Goal: Navigation & Orientation: Find specific page/section

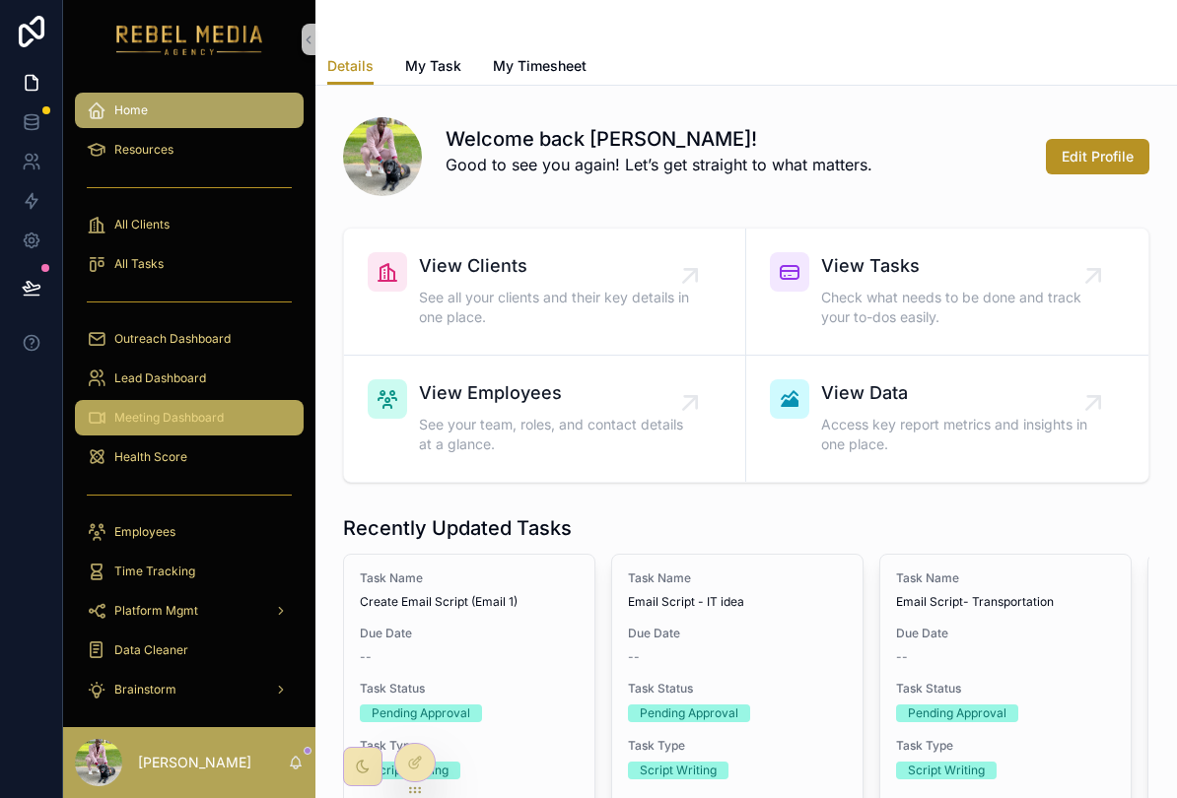
click at [242, 433] on div "Meeting Dashboard" at bounding box center [189, 418] width 205 height 32
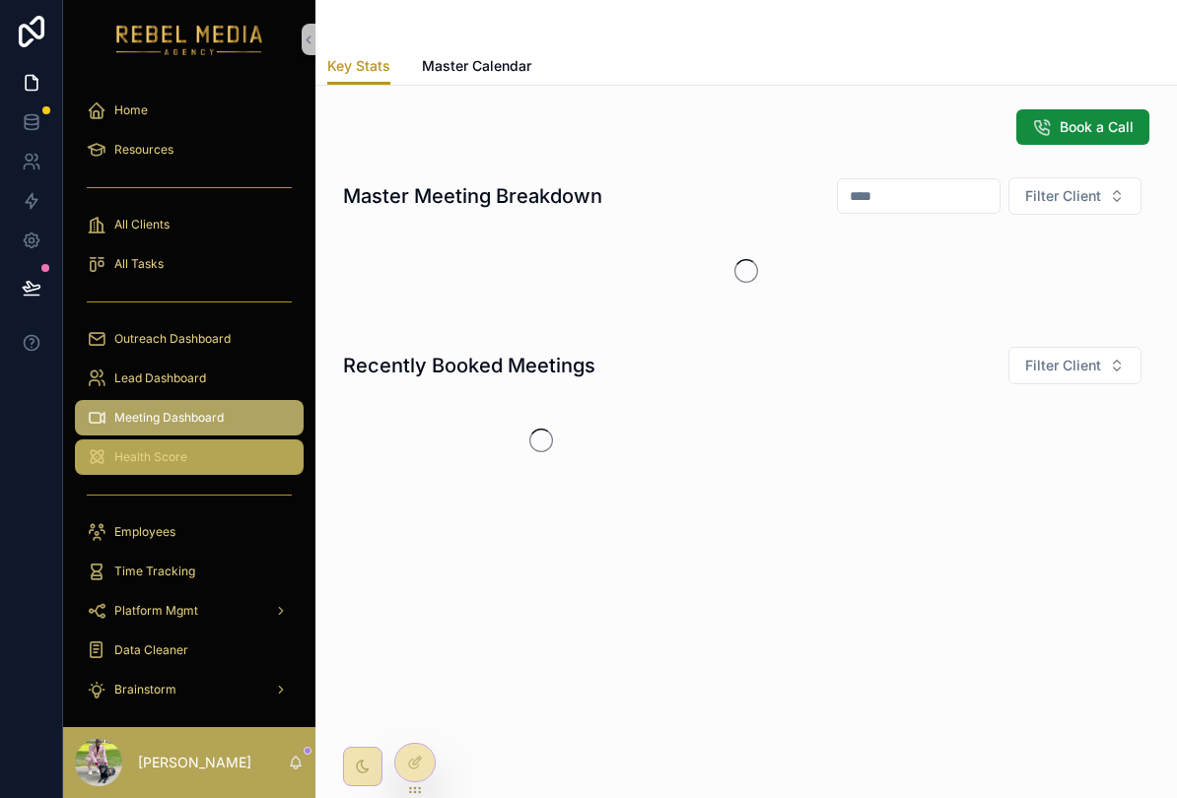
click at [236, 443] on div "Health Score" at bounding box center [189, 457] width 205 height 32
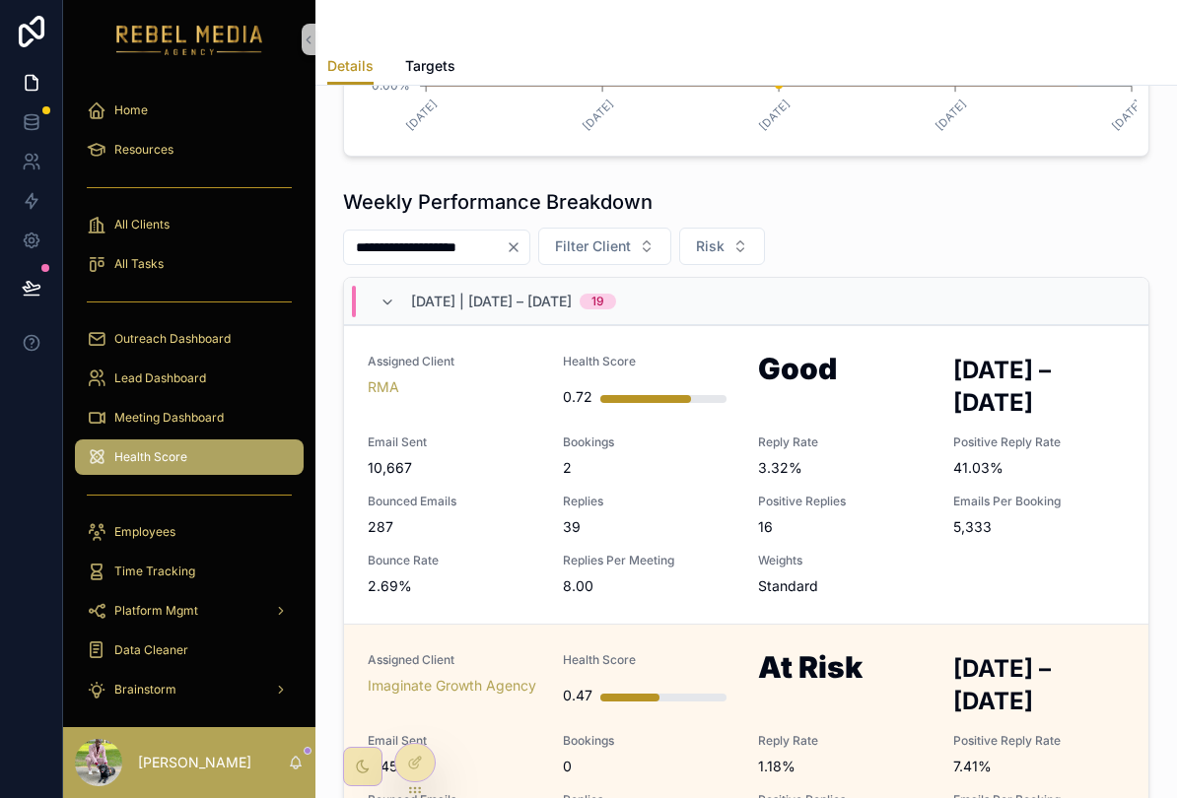
scroll to position [754, 0]
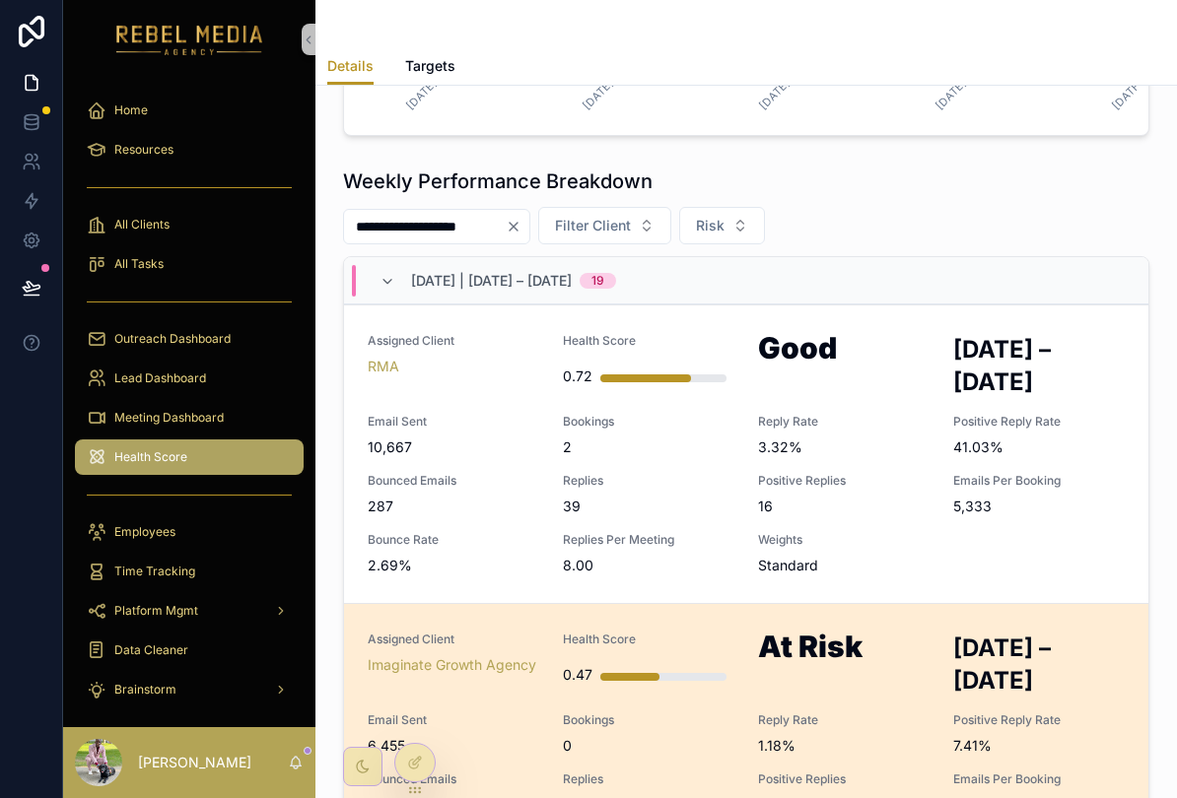
click at [577, 642] on span "Health Score" at bounding box center [648, 640] width 171 height 16
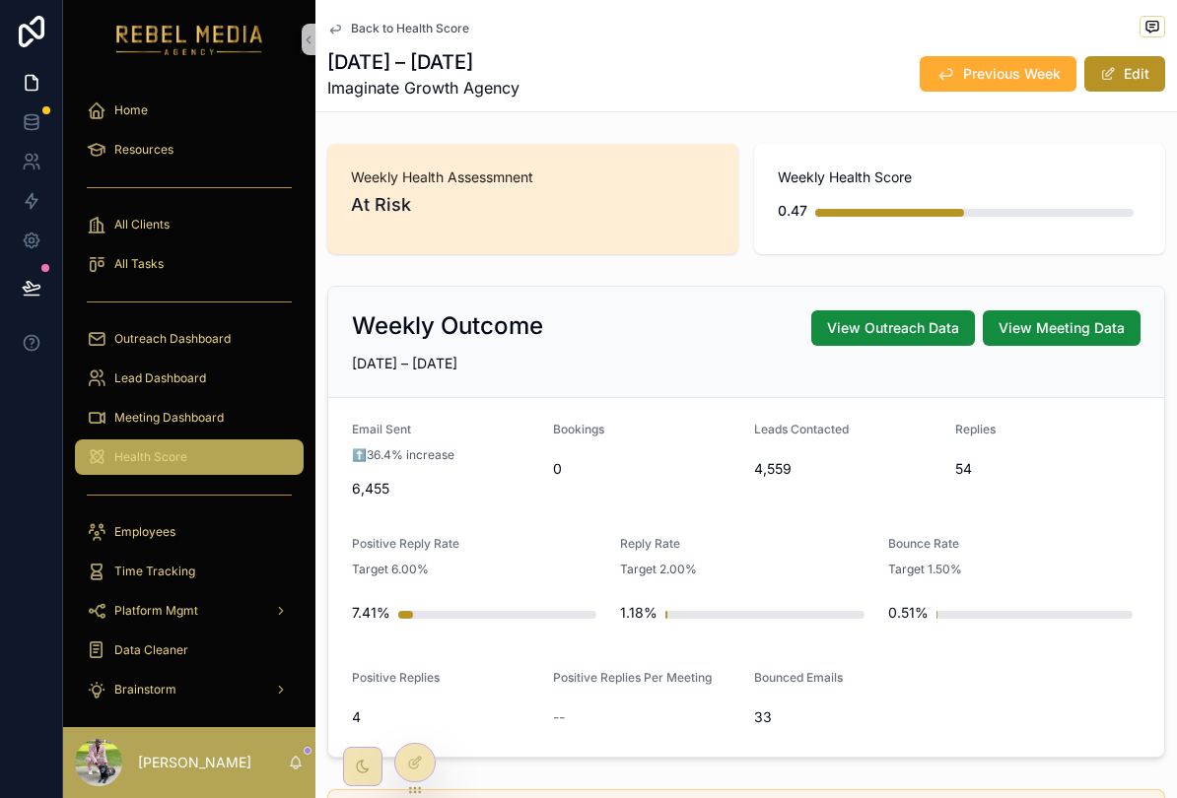
click at [174, 464] on span "Health Score" at bounding box center [150, 457] width 73 height 16
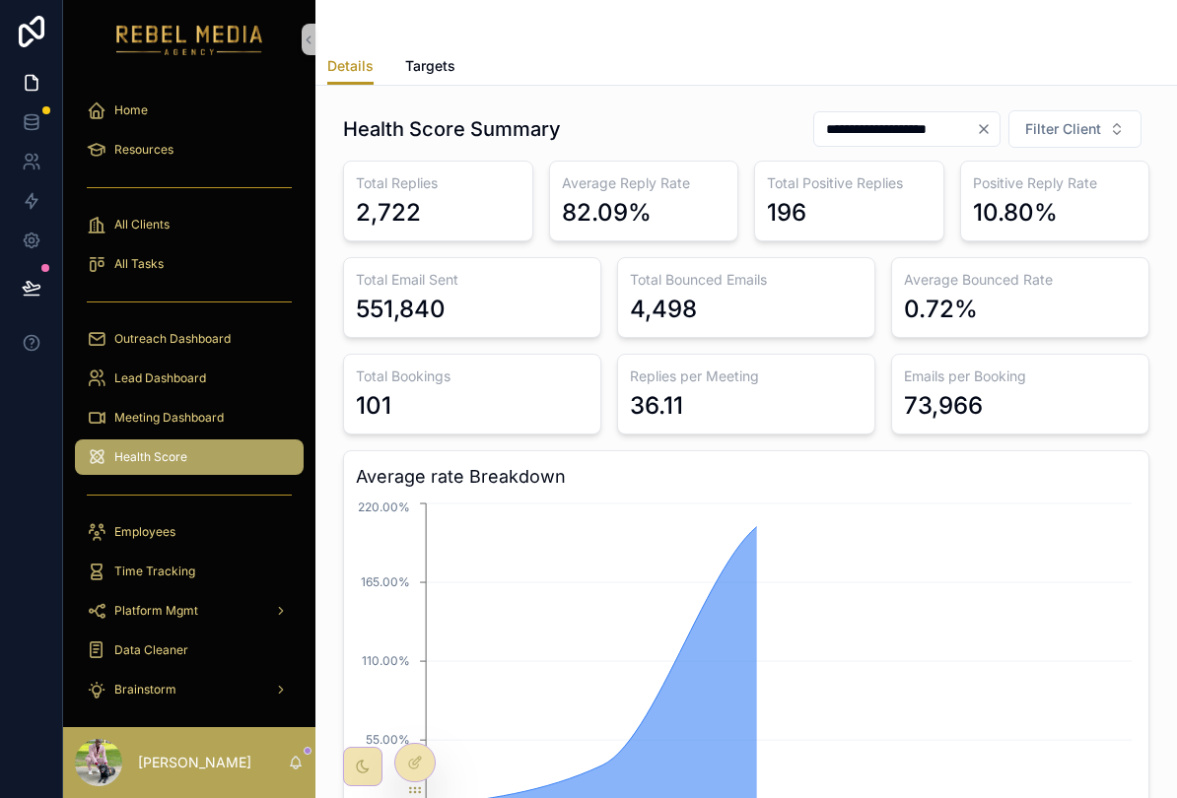
click at [191, 445] on div "Health Score" at bounding box center [189, 457] width 205 height 32
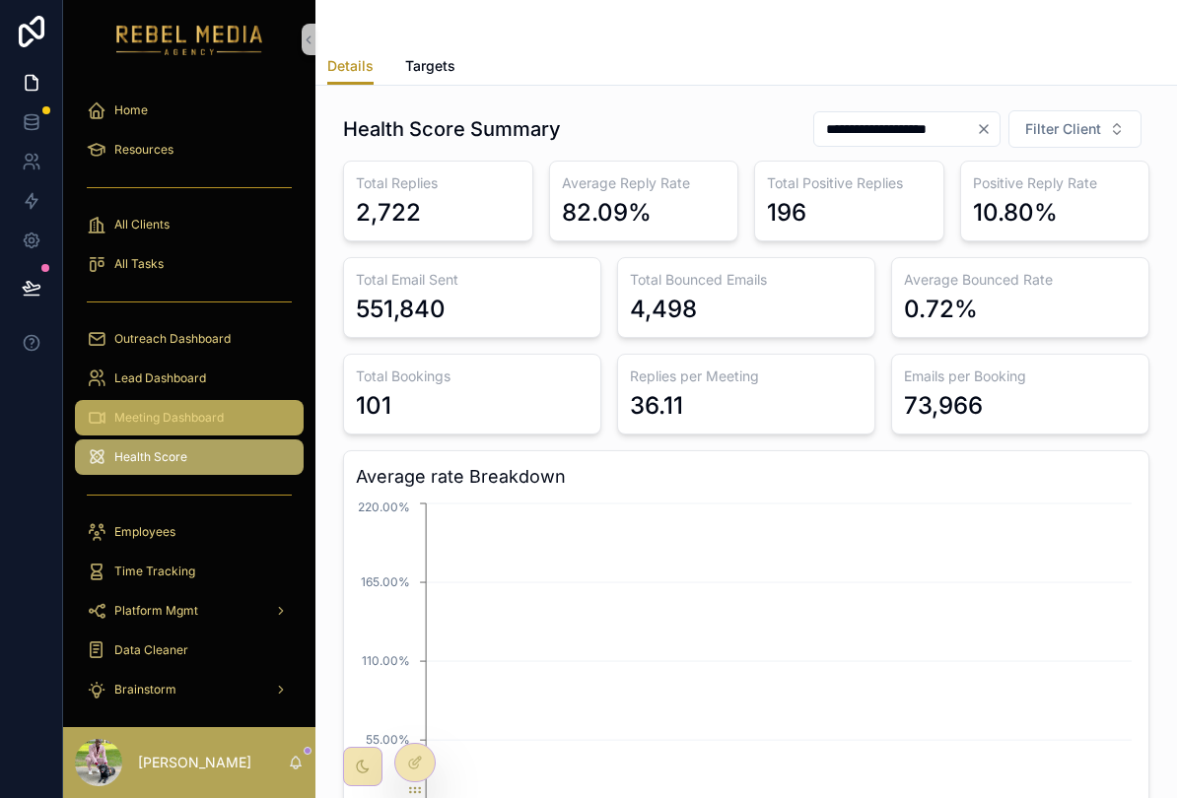
click at [216, 418] on span "Meeting Dashboard" at bounding box center [168, 418] width 109 height 16
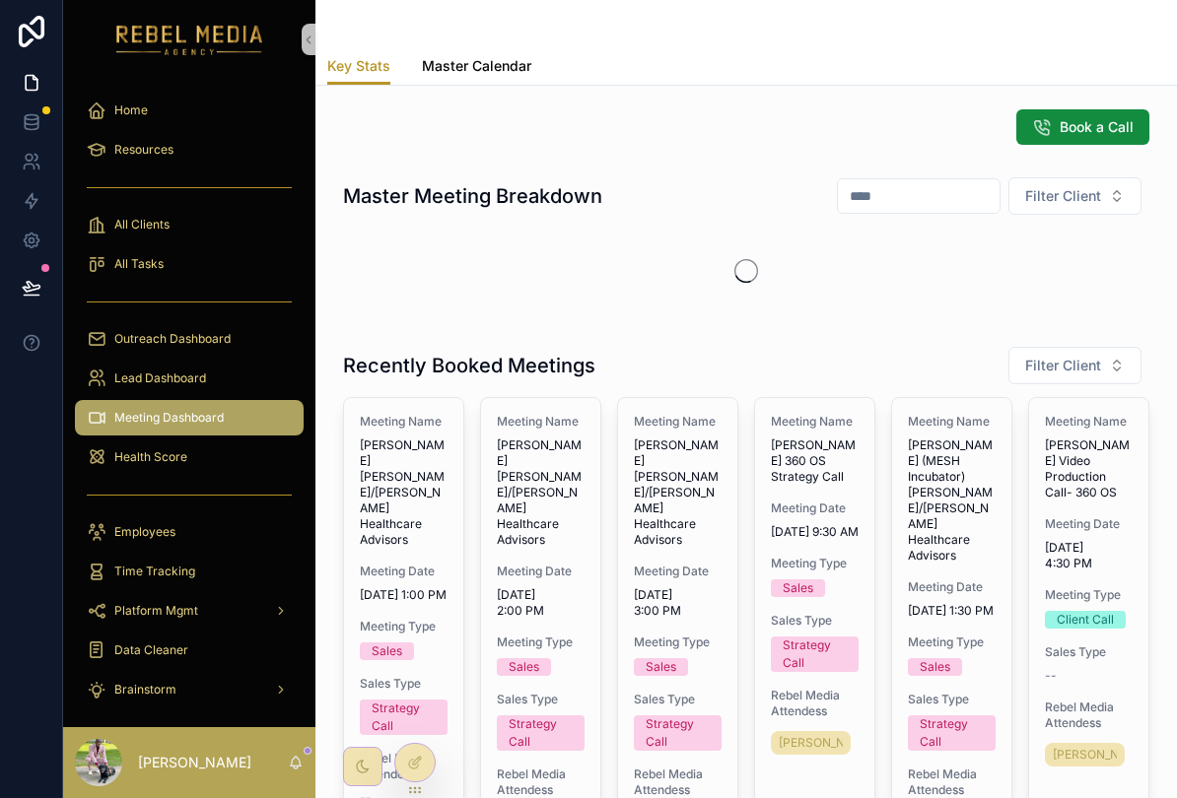
click at [510, 67] on span "Master Calendar" at bounding box center [476, 66] width 109 height 20
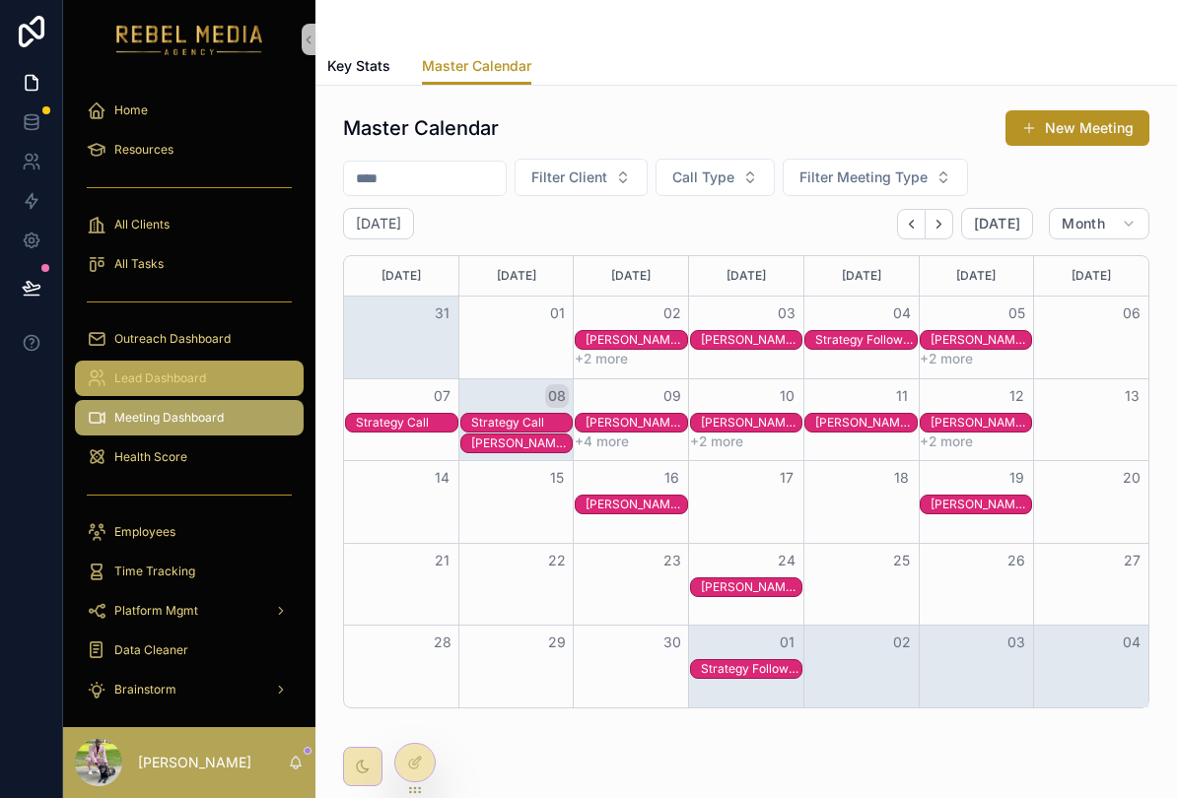
click at [264, 361] on link "Lead Dashboard" at bounding box center [189, 378] width 229 height 35
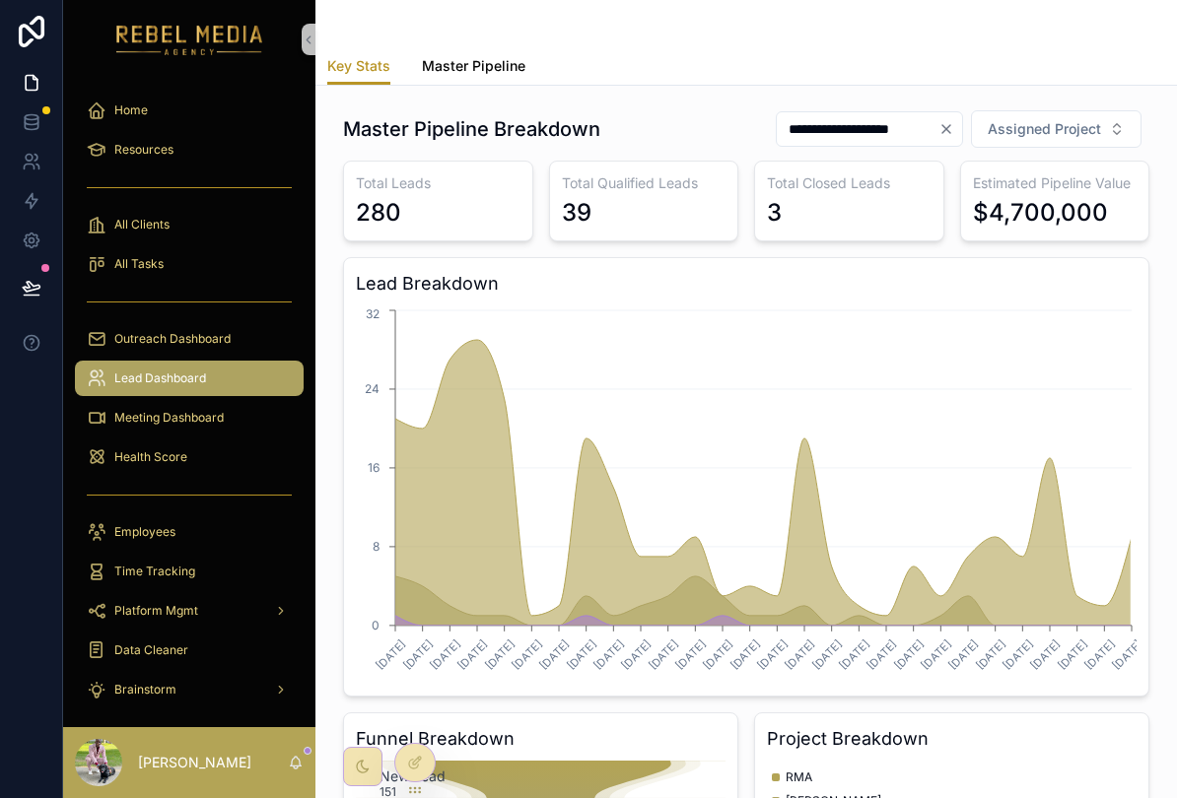
click at [474, 84] on link "Master Pipeline" at bounding box center [473, 67] width 103 height 39
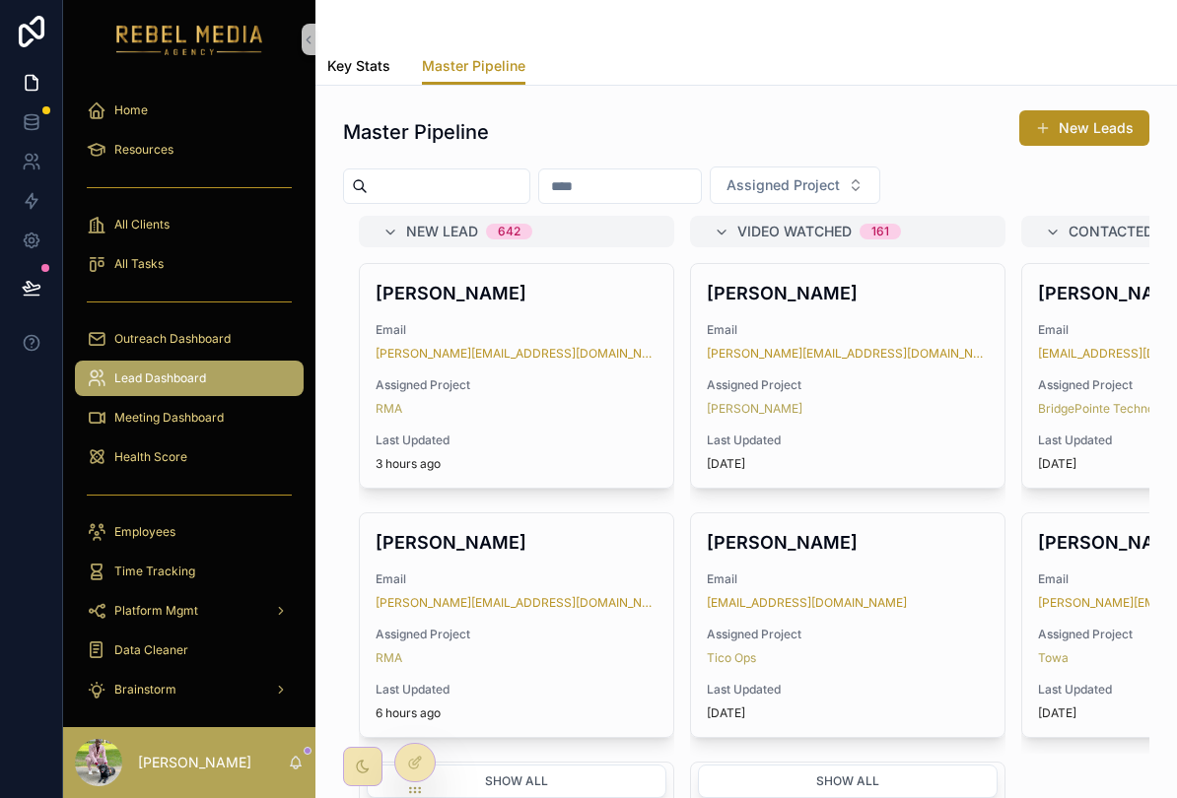
click at [362, 76] on link "Key Stats" at bounding box center [358, 67] width 63 height 39
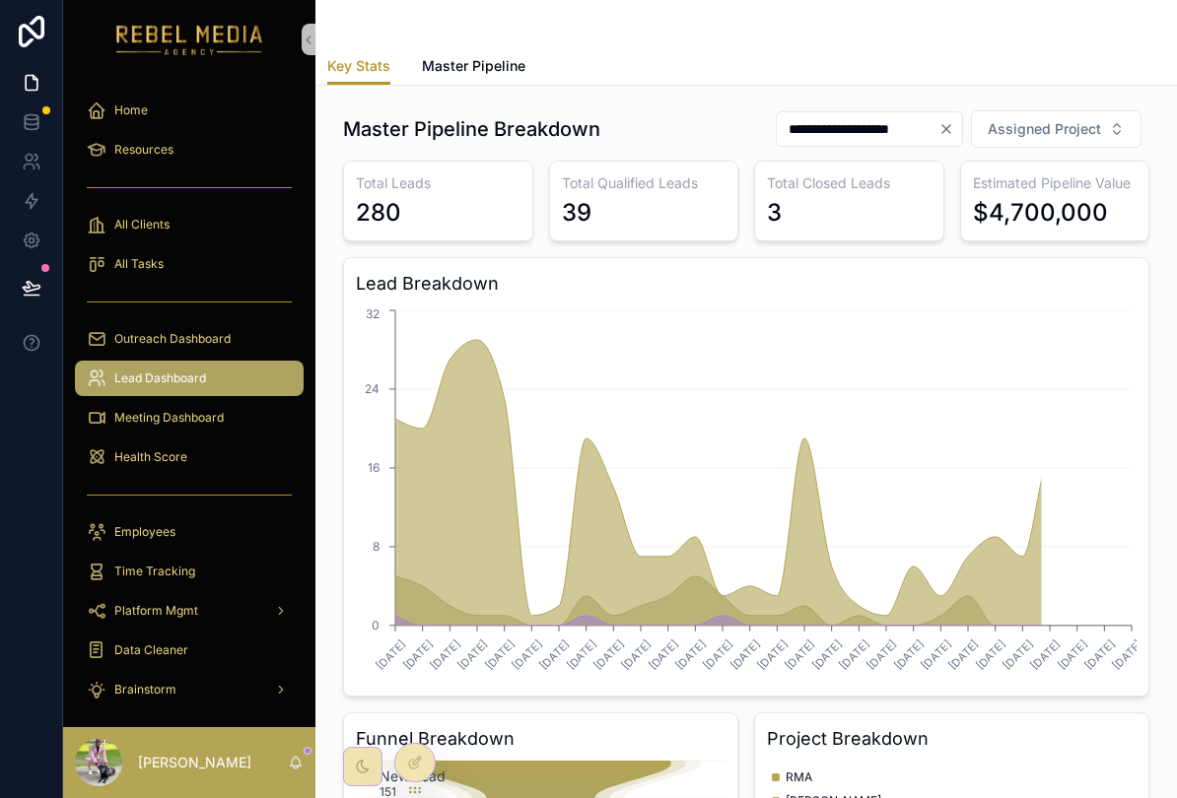
click at [954, 132] on icon "Clear" at bounding box center [946, 129] width 16 height 16
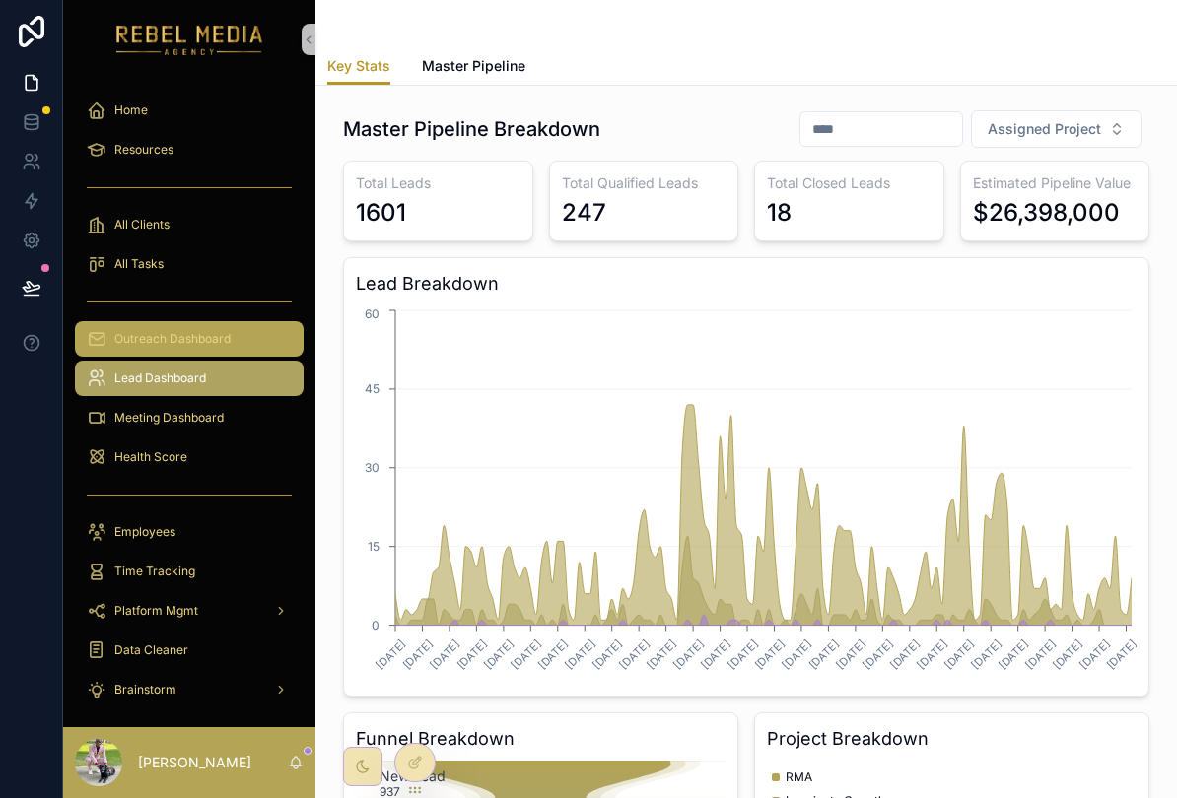
click at [214, 332] on span "Outreach Dashboard" at bounding box center [172, 339] width 116 height 16
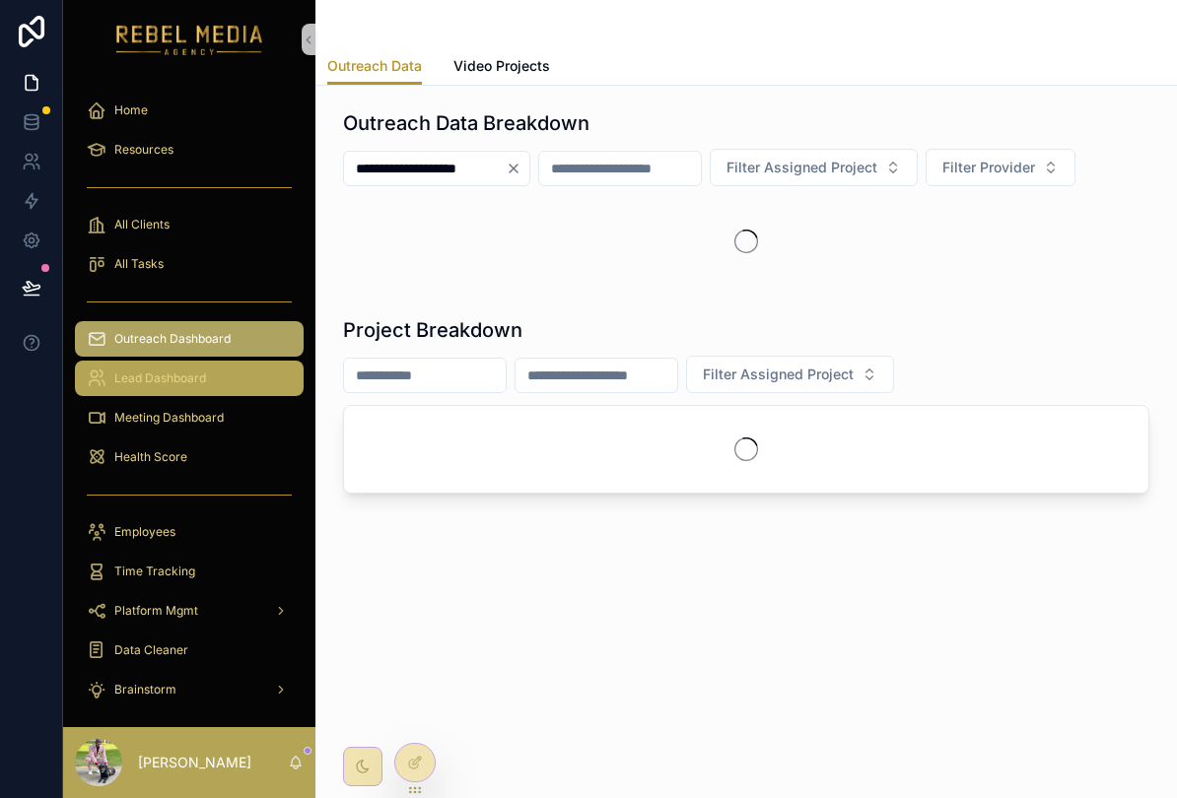
click at [205, 372] on span "Lead Dashboard" at bounding box center [160, 379] width 92 height 16
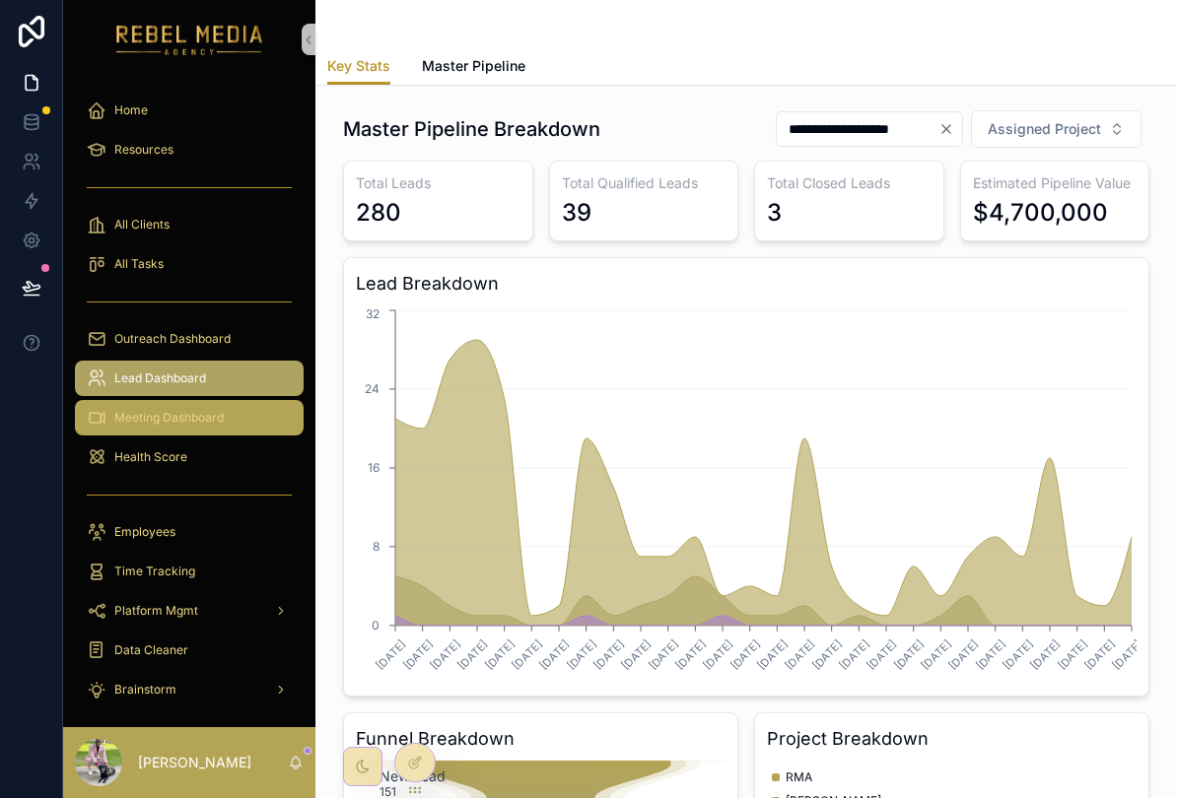
click at [179, 428] on div "Meeting Dashboard" at bounding box center [189, 418] width 205 height 32
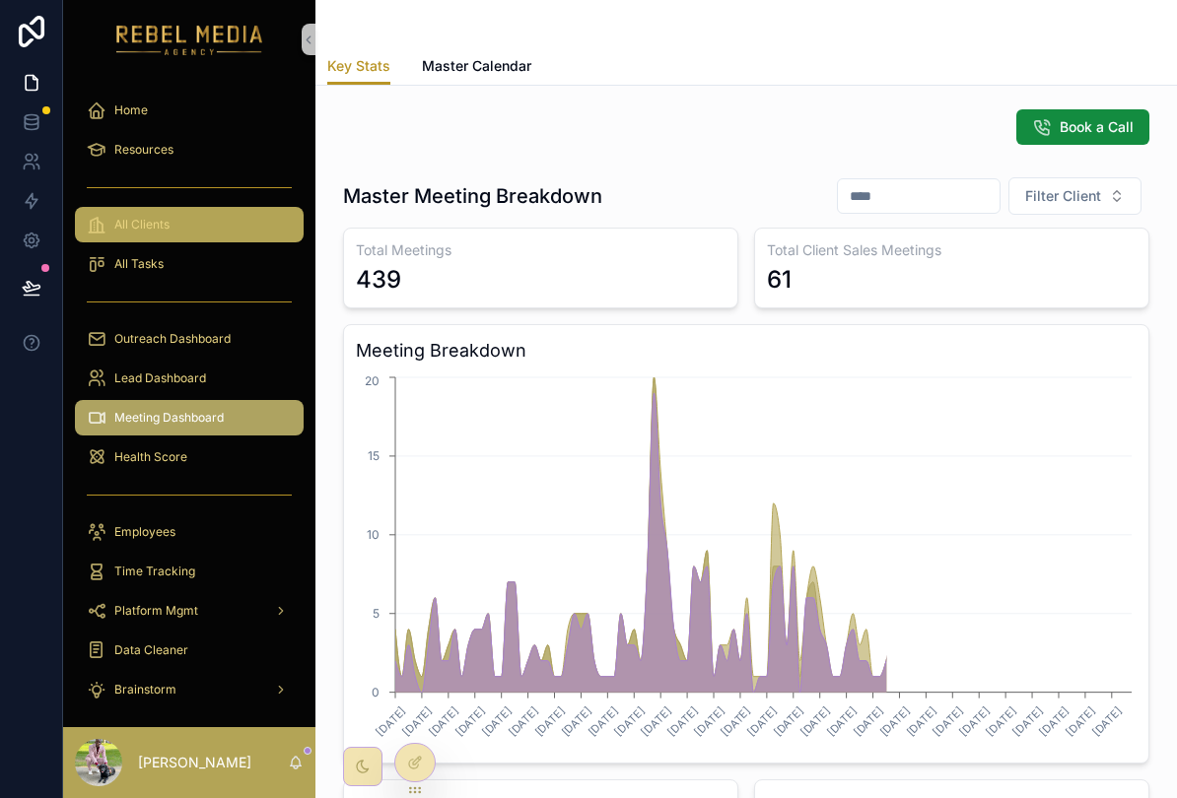
click at [215, 213] on div "All Clients" at bounding box center [189, 225] width 205 height 32
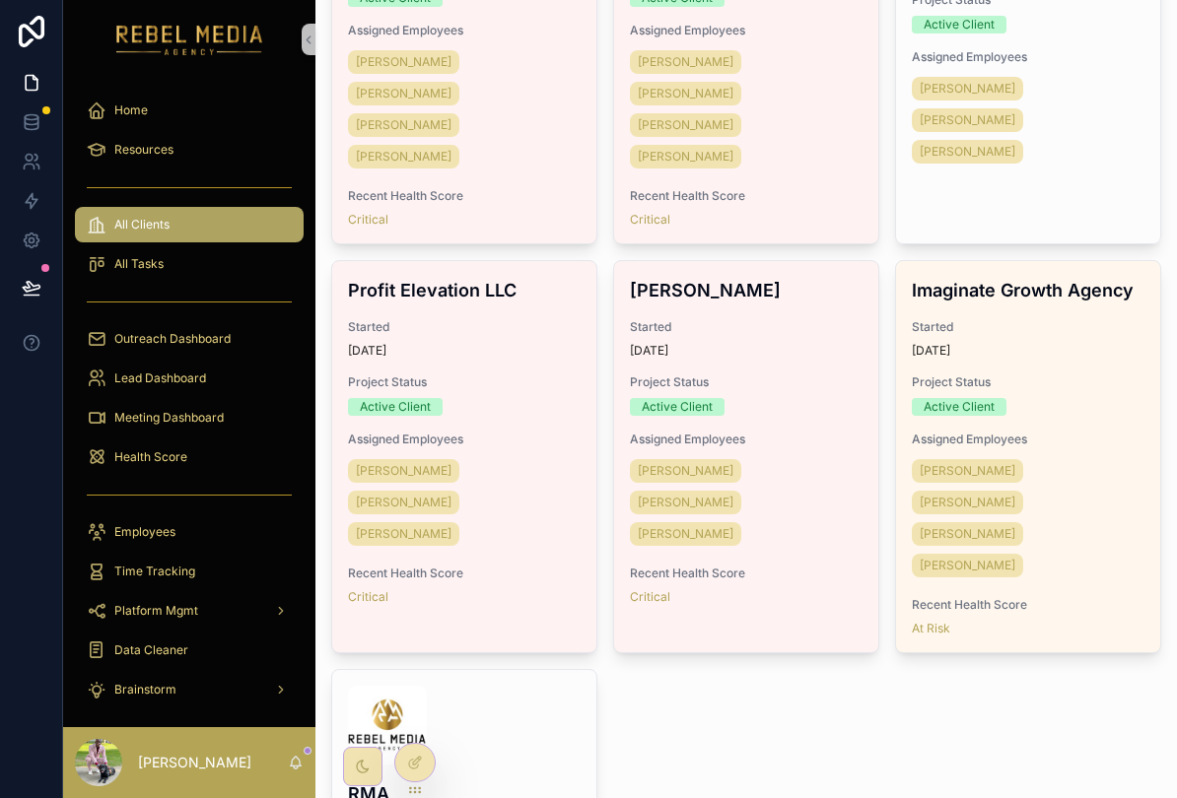
scroll to position [4055, 0]
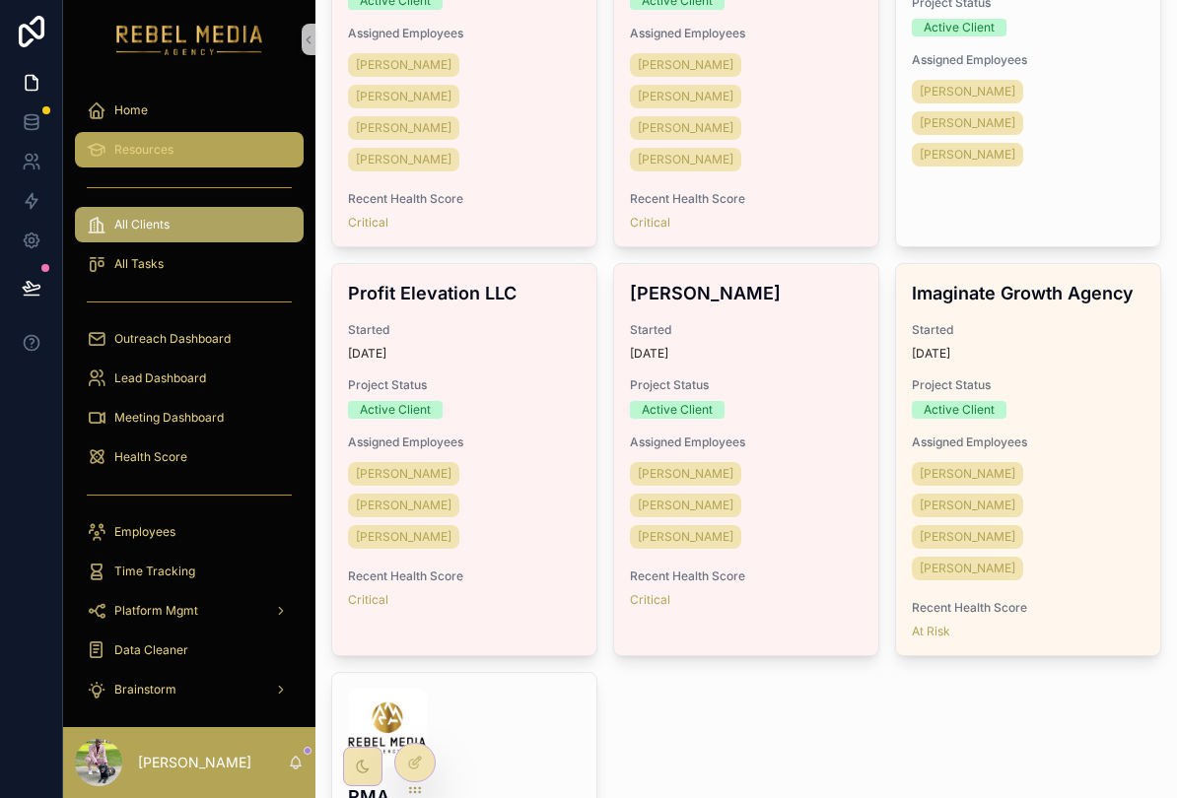
click at [191, 153] on div "Resources" at bounding box center [189, 150] width 205 height 32
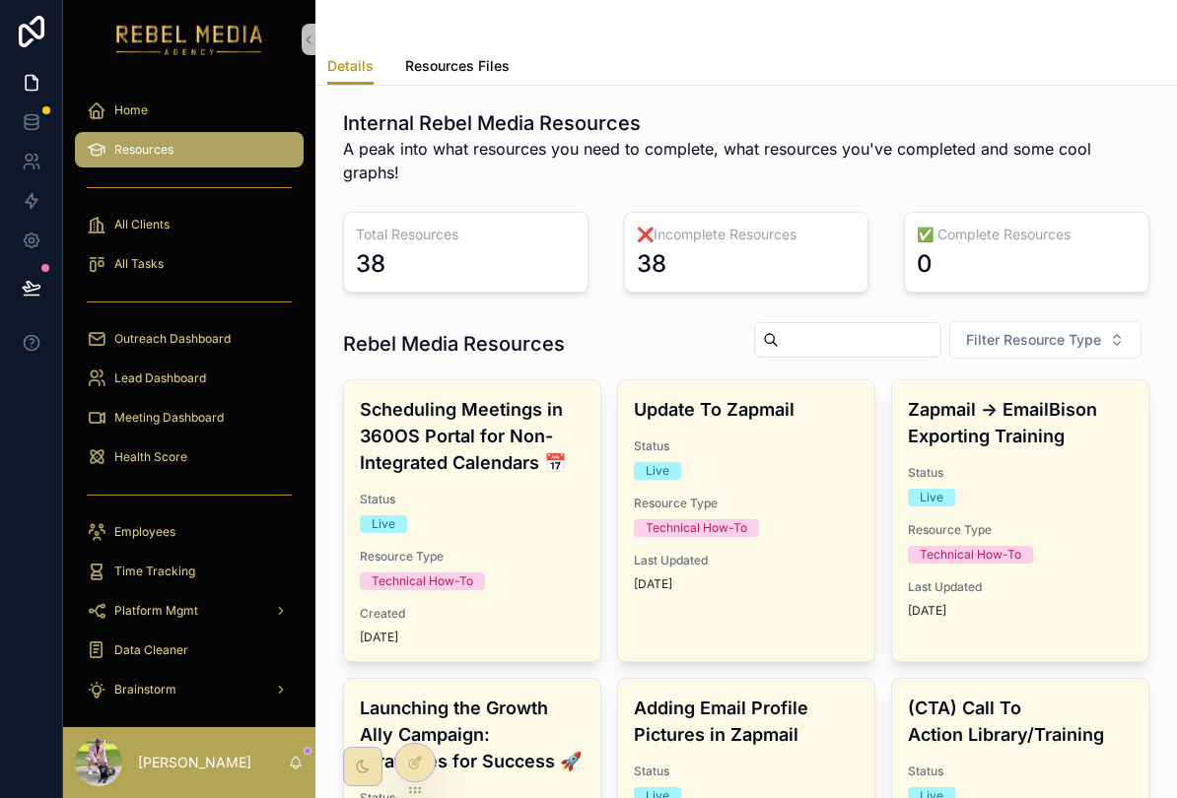
click at [477, 56] on span "Resources Files" at bounding box center [457, 66] width 104 height 20
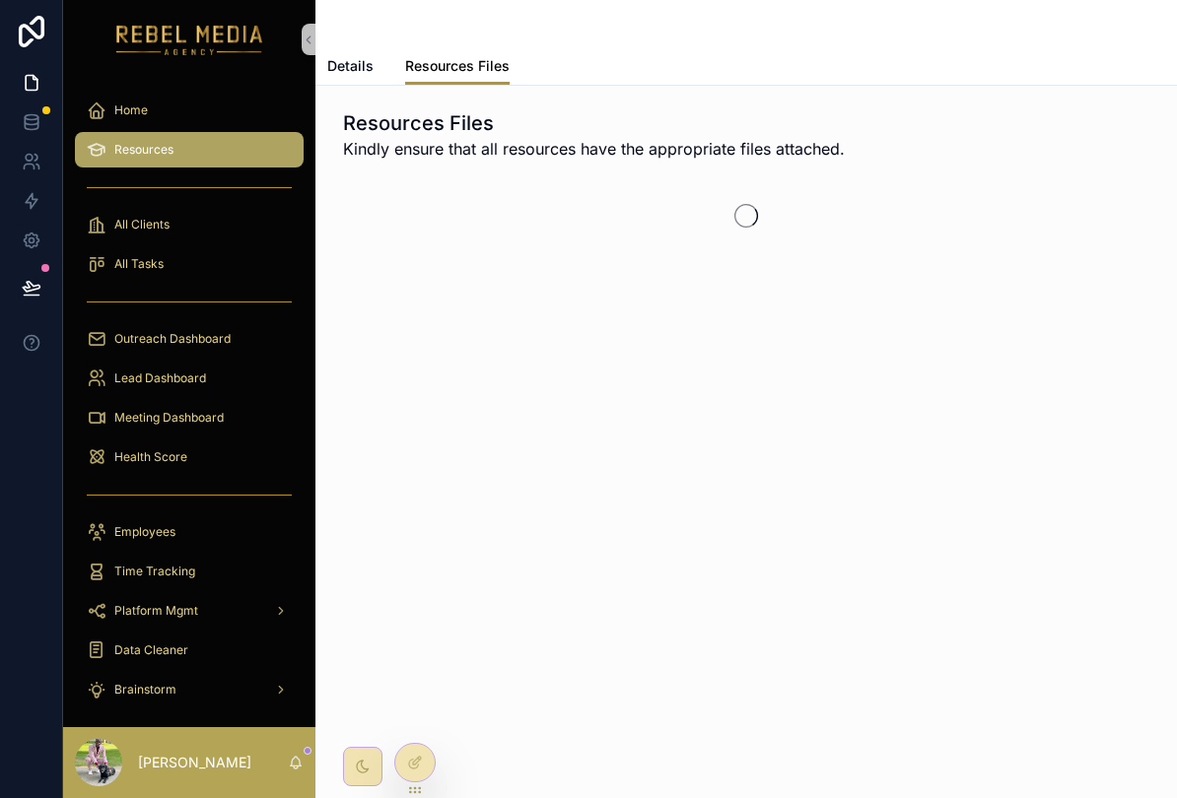
click at [476, 56] on span "Resources Files" at bounding box center [457, 66] width 104 height 20
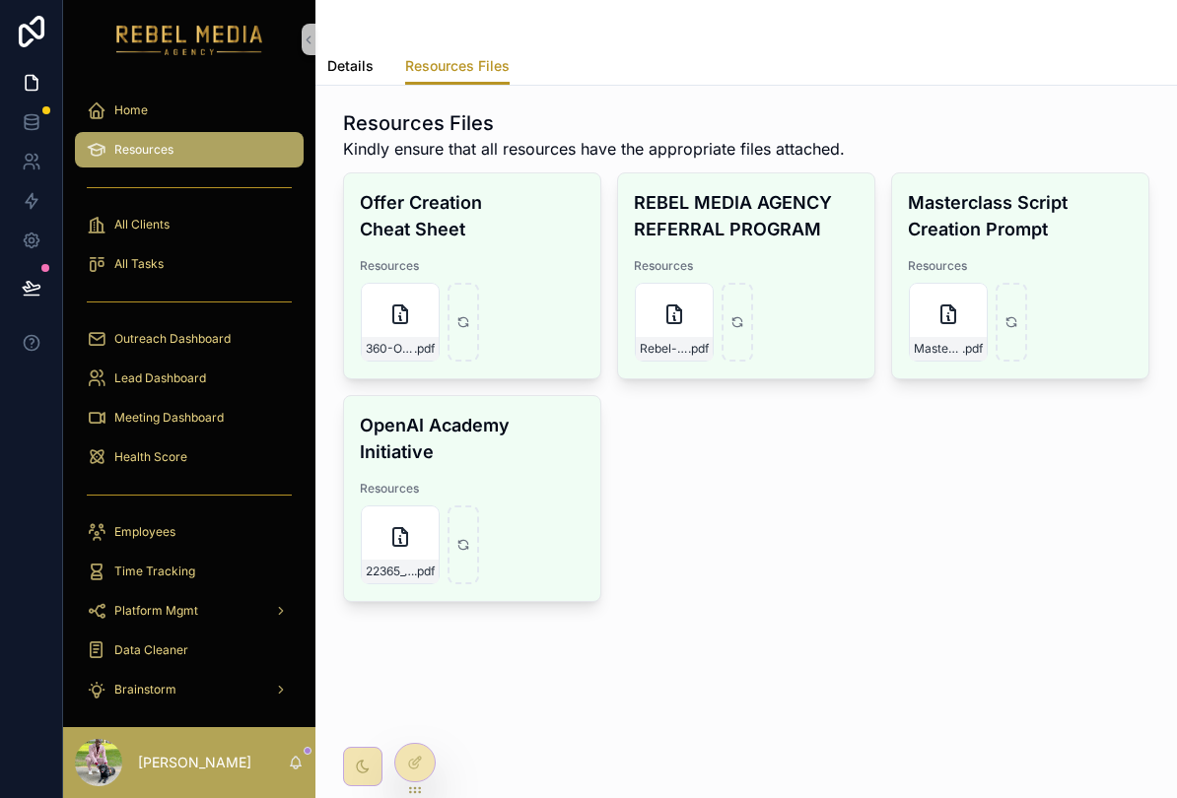
click at [370, 56] on span "Details" at bounding box center [350, 66] width 46 height 20
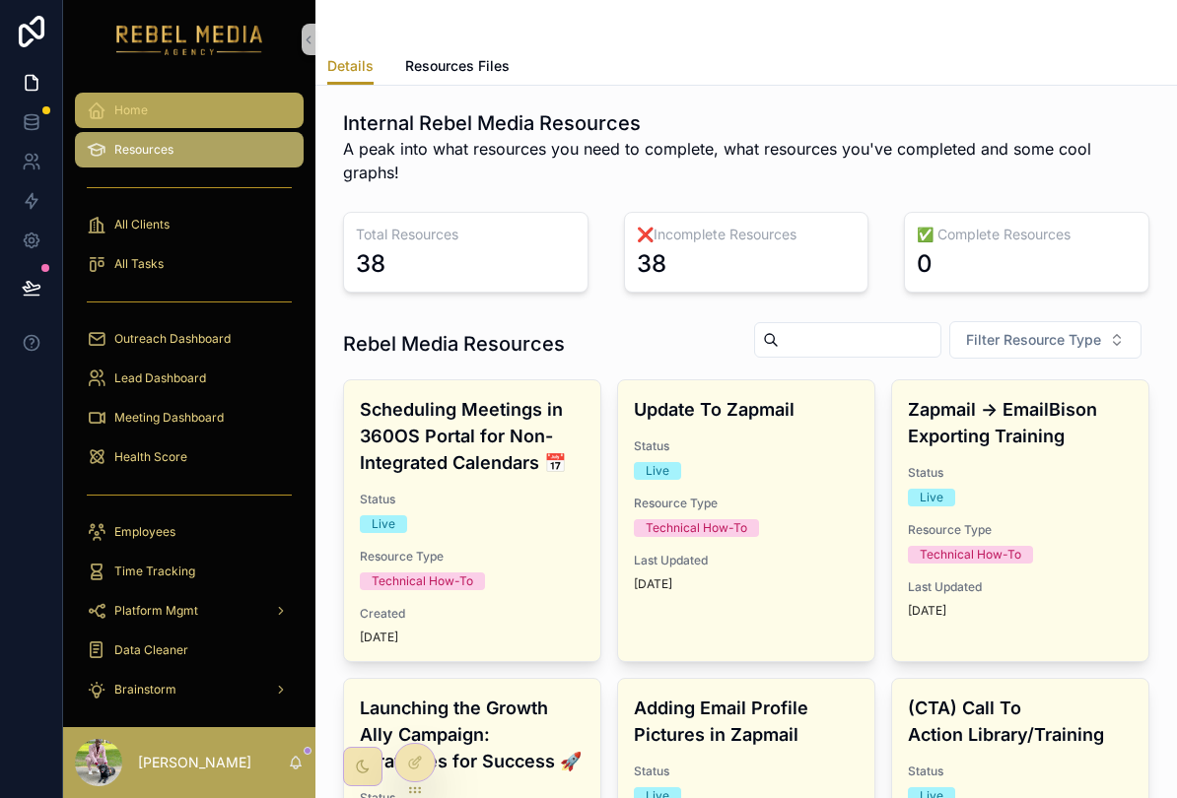
click at [233, 95] on div "Home" at bounding box center [189, 111] width 205 height 32
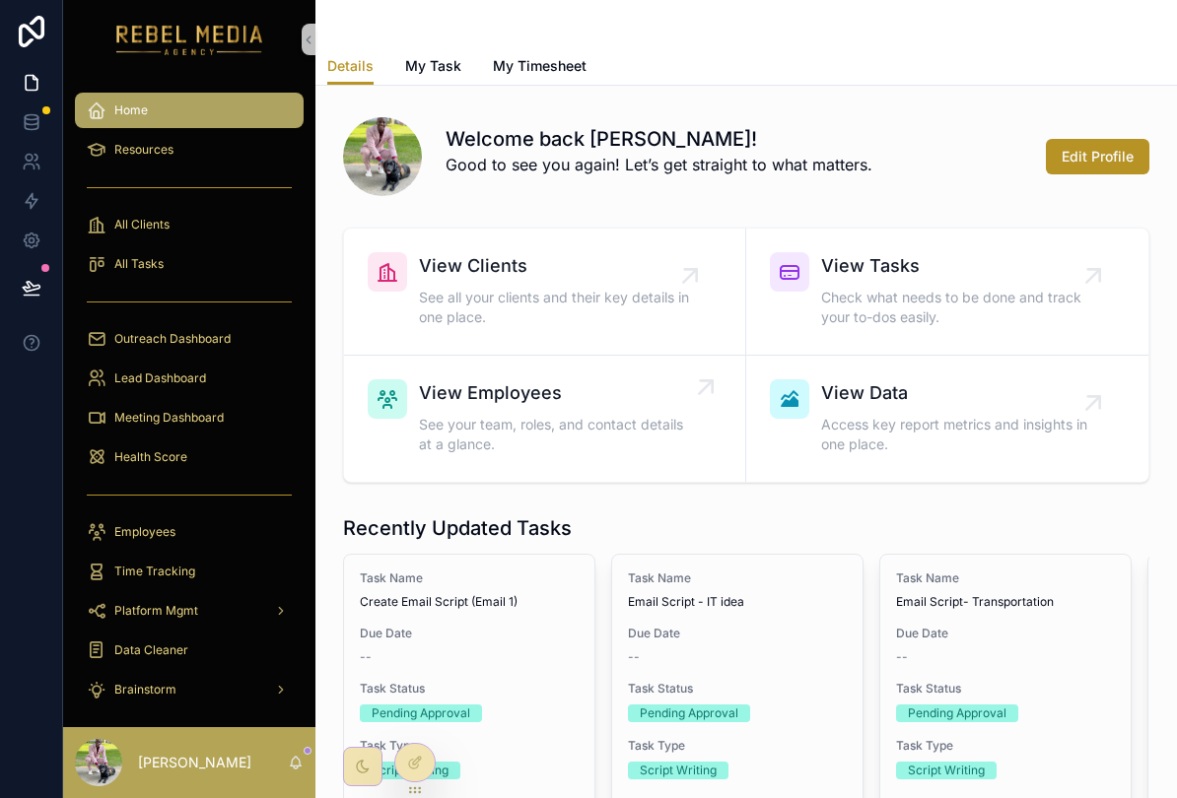
click at [453, 389] on div "View Employees See your team, roles, and contact details at a glance." at bounding box center [554, 418] width 271 height 79
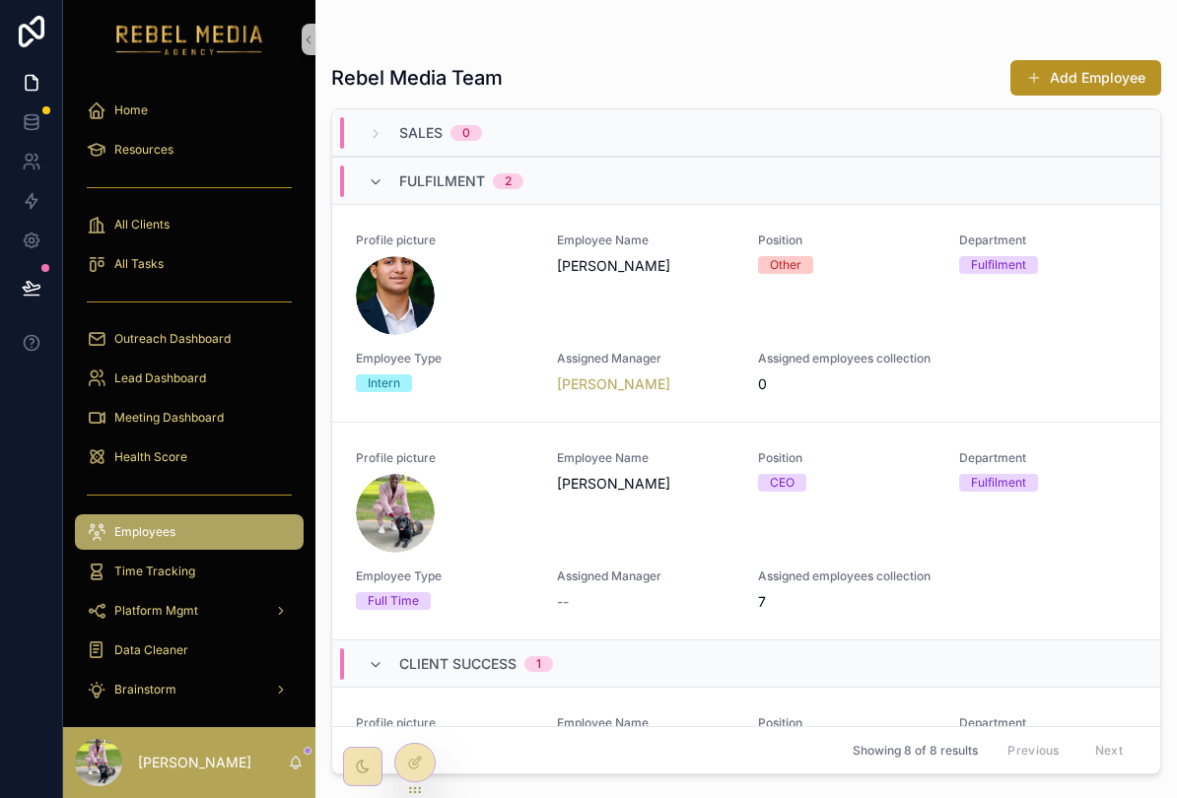
click at [436, 171] on span "Fulfilment" at bounding box center [442, 181] width 86 height 20
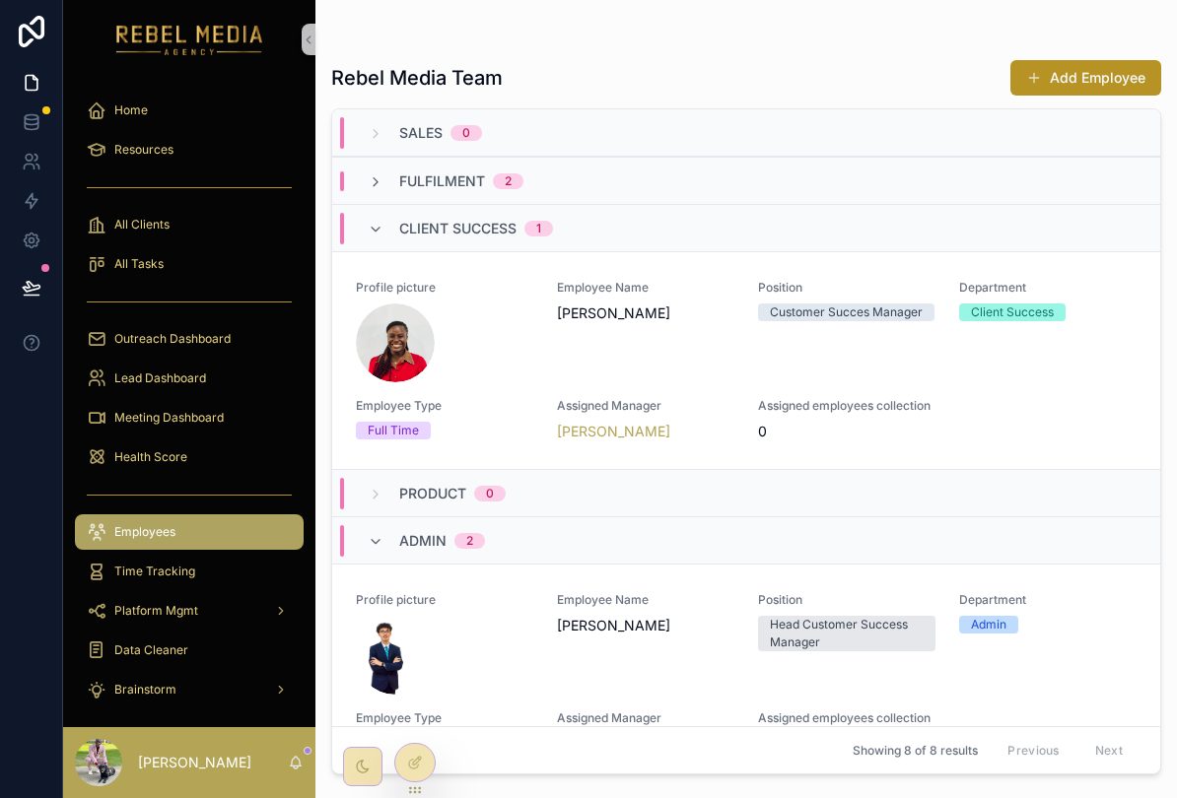
click at [482, 221] on div "Client Success 1" at bounding box center [746, 227] width 828 height 47
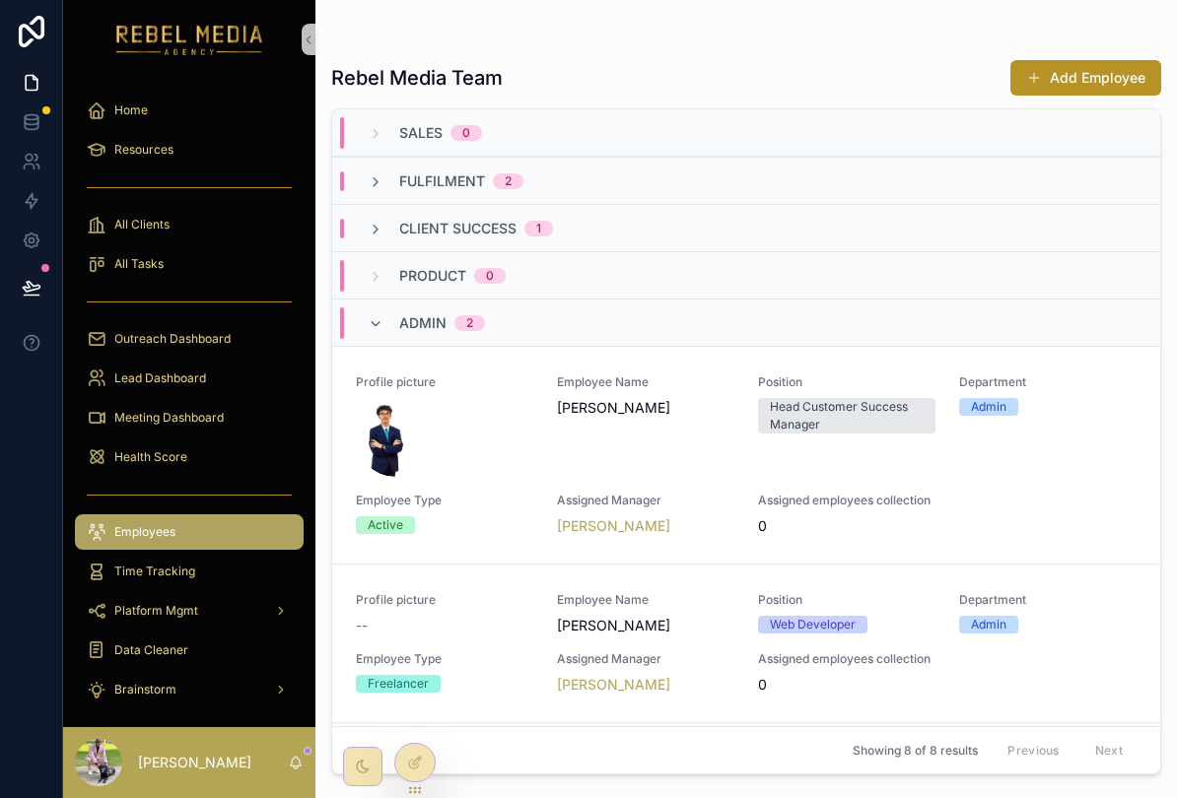
click at [519, 313] on div "Admin 2" at bounding box center [746, 322] width 828 height 47
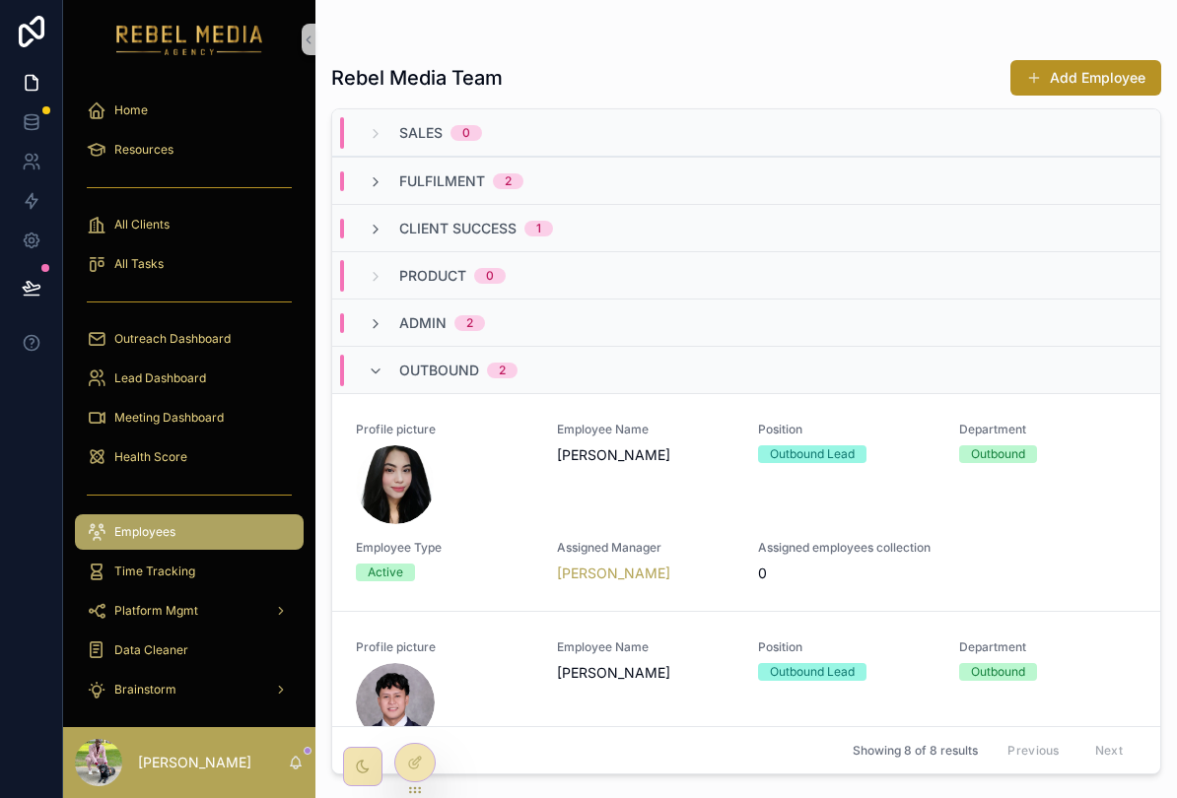
click at [511, 363] on span "2" at bounding box center [502, 371] width 31 height 16
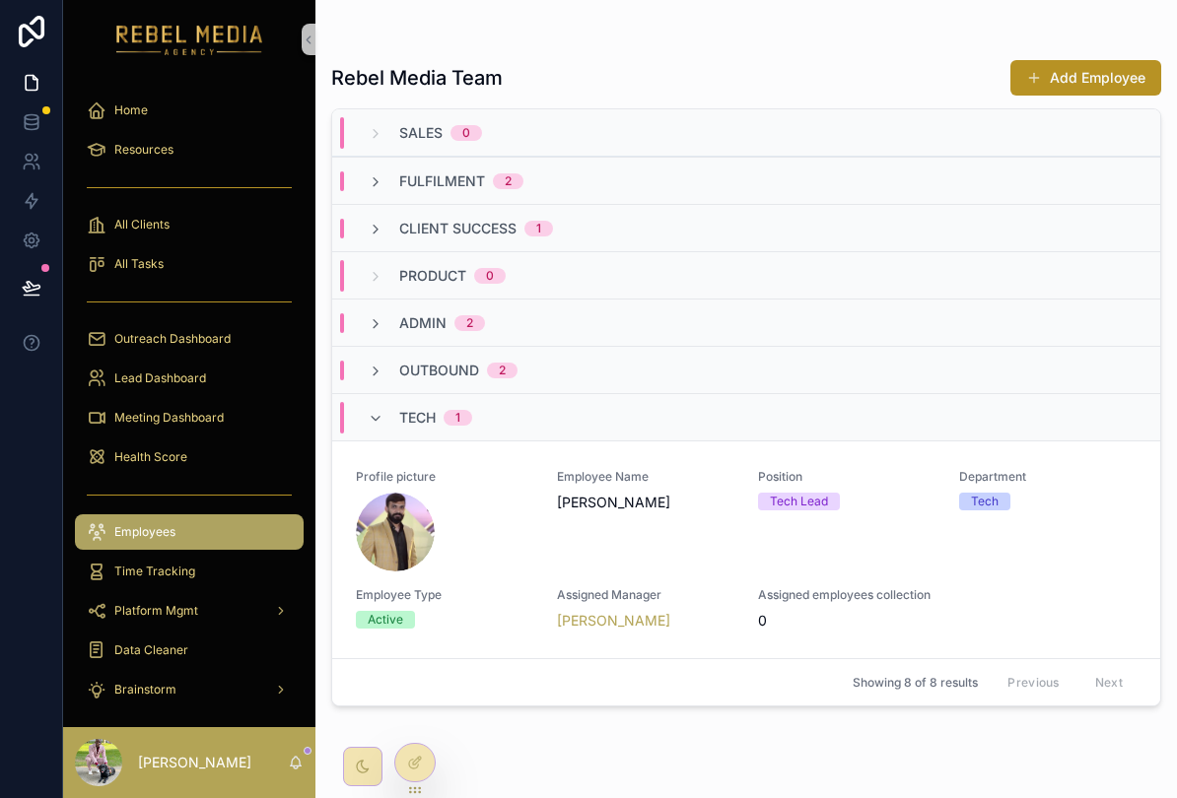
click at [501, 398] on div "Tech 1" at bounding box center [746, 416] width 828 height 47
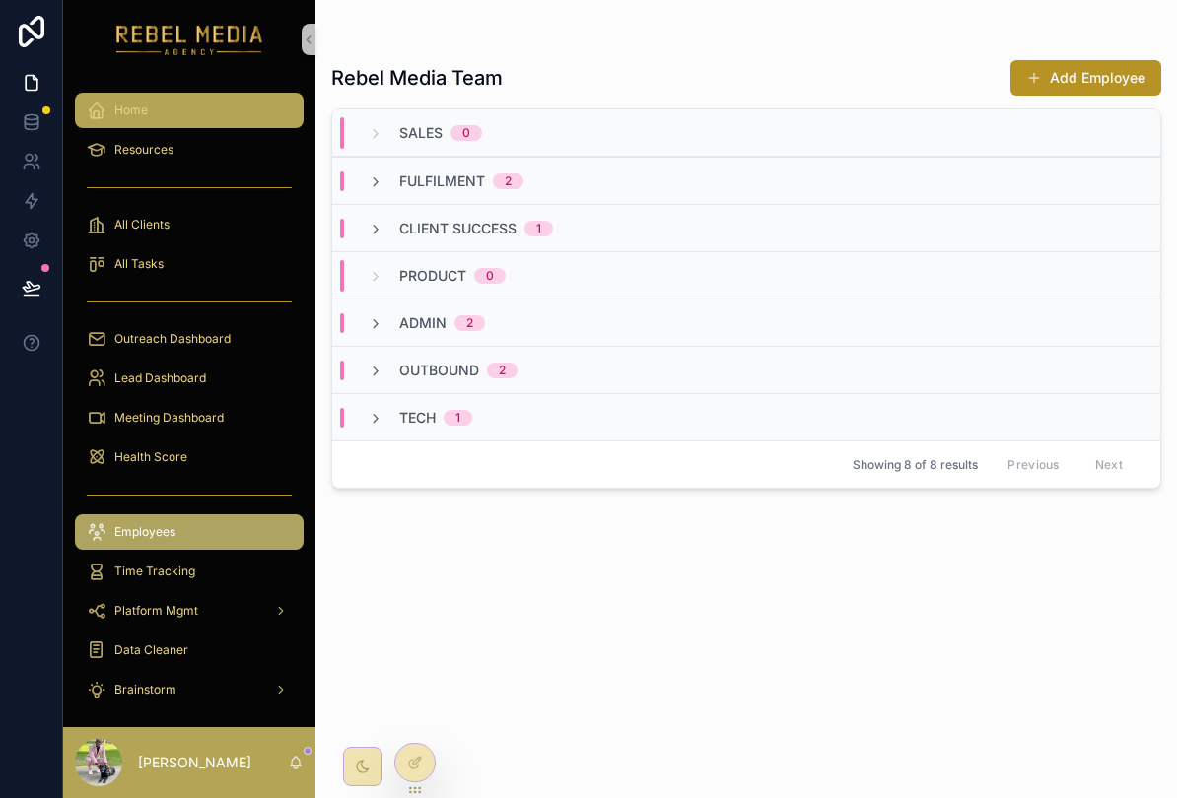
click at [222, 108] on div "Home" at bounding box center [189, 111] width 205 height 32
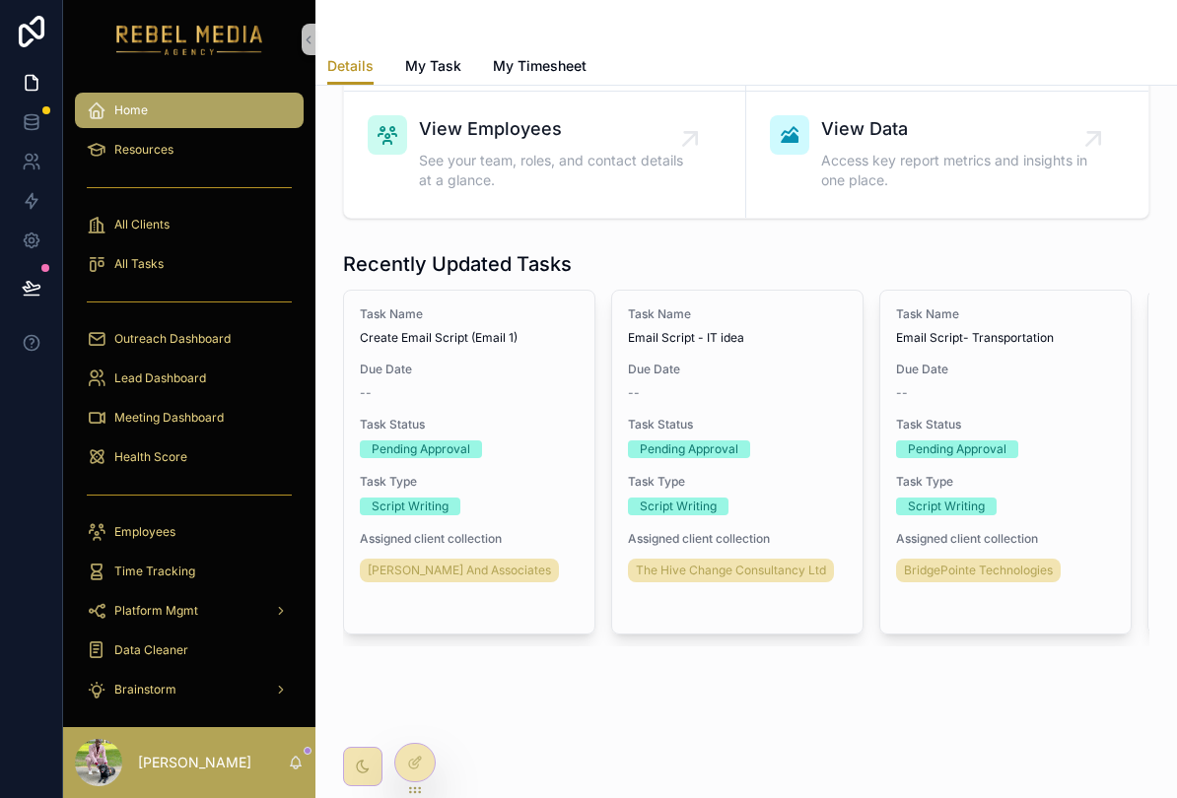
scroll to position [272, 0]
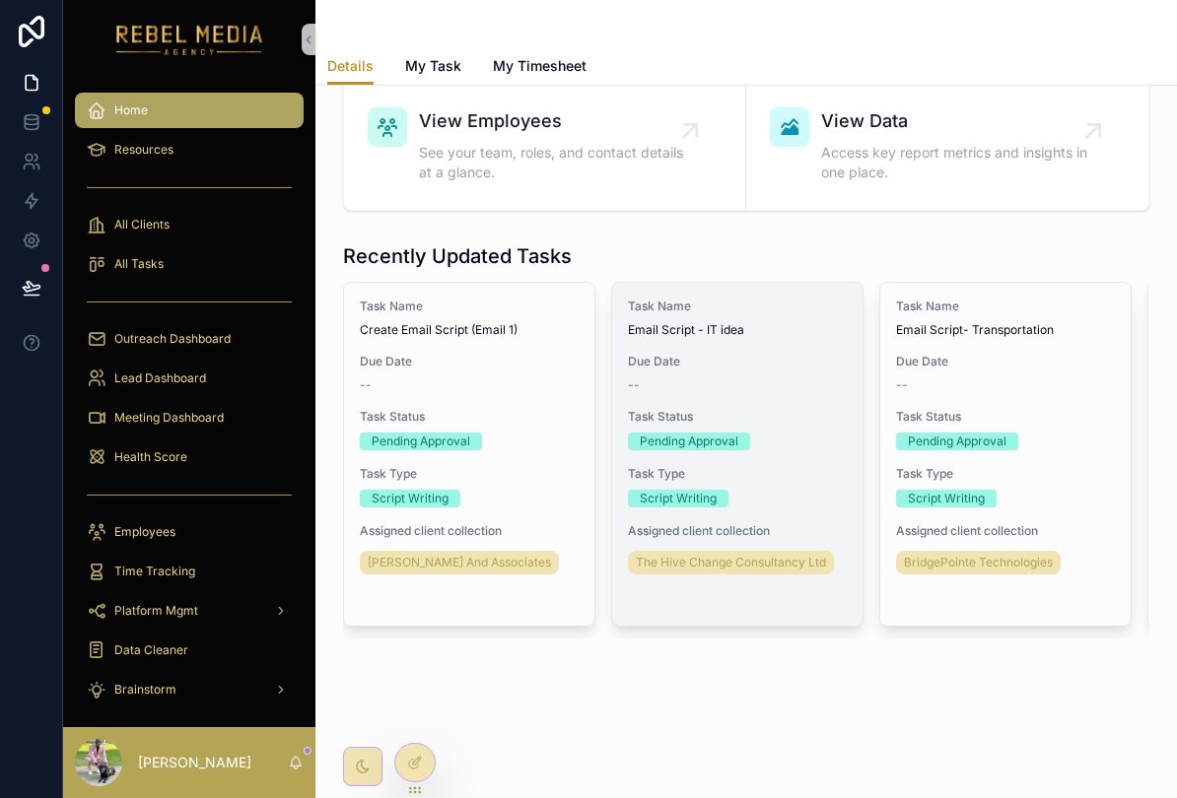
click at [612, 563] on div "Task Name Email Script - IT idea Due Date -- Task Status Pending Approval Task …" at bounding box center [737, 454] width 250 height 343
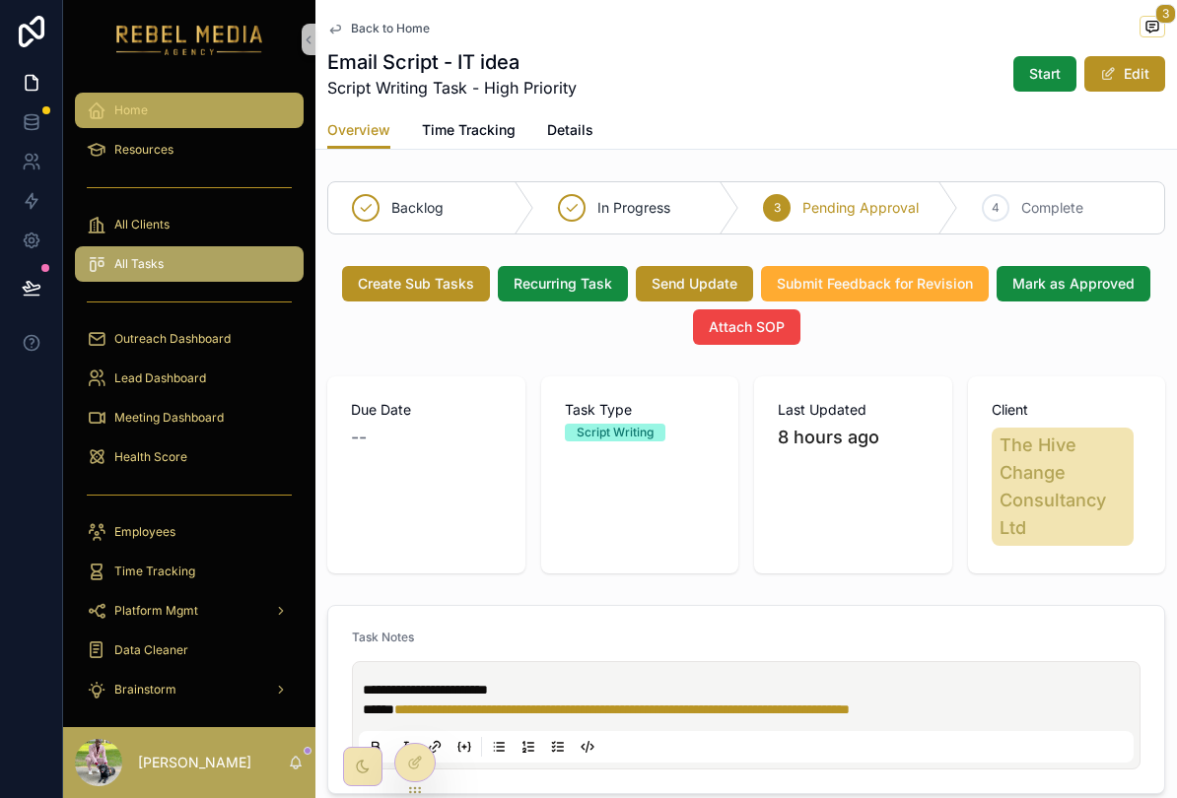
click at [205, 100] on div "Home" at bounding box center [189, 111] width 205 height 32
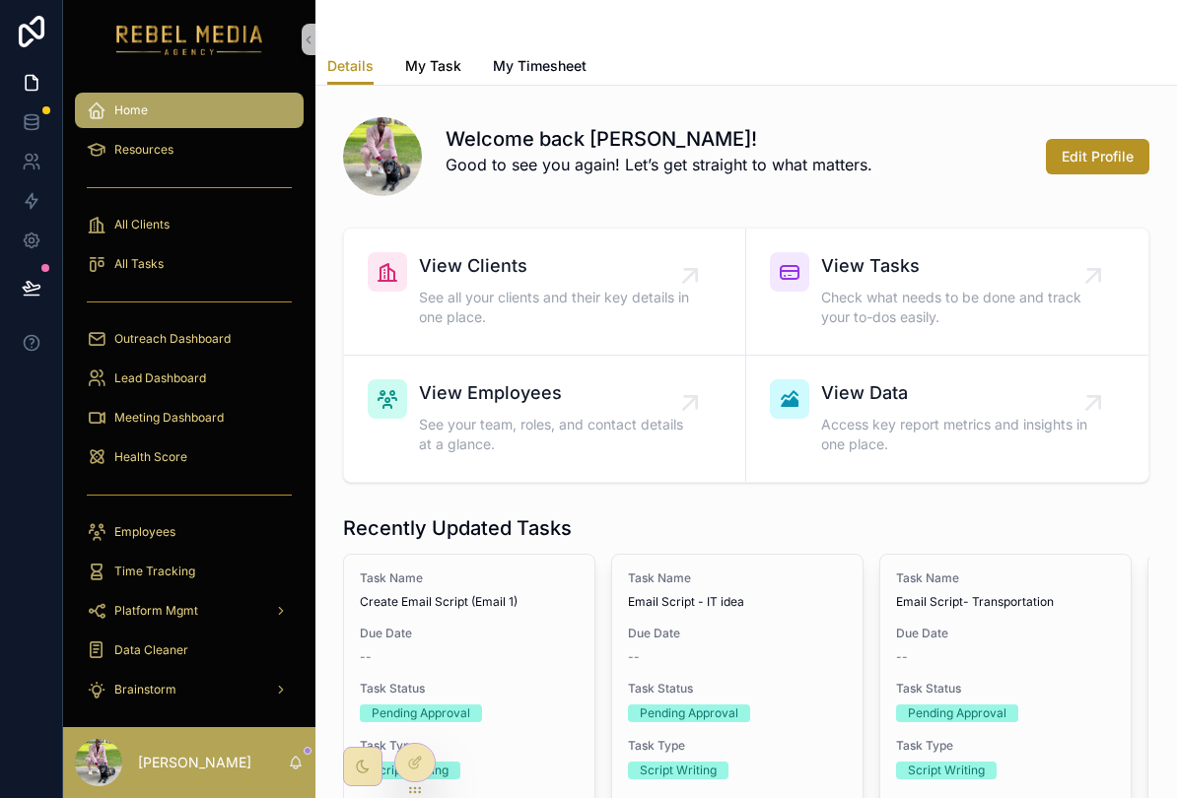
click at [444, 69] on span "My Task" at bounding box center [433, 66] width 56 height 20
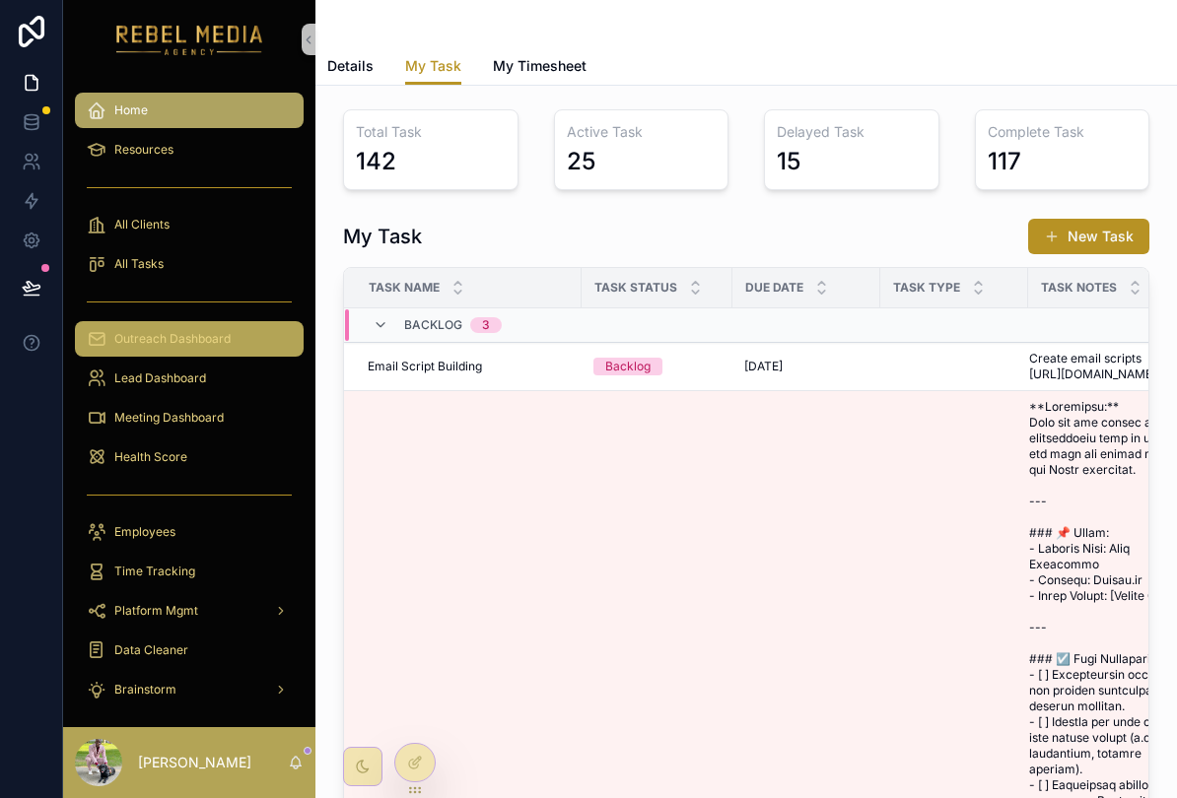
click at [229, 337] on span "Outreach Dashboard" at bounding box center [172, 339] width 116 height 16
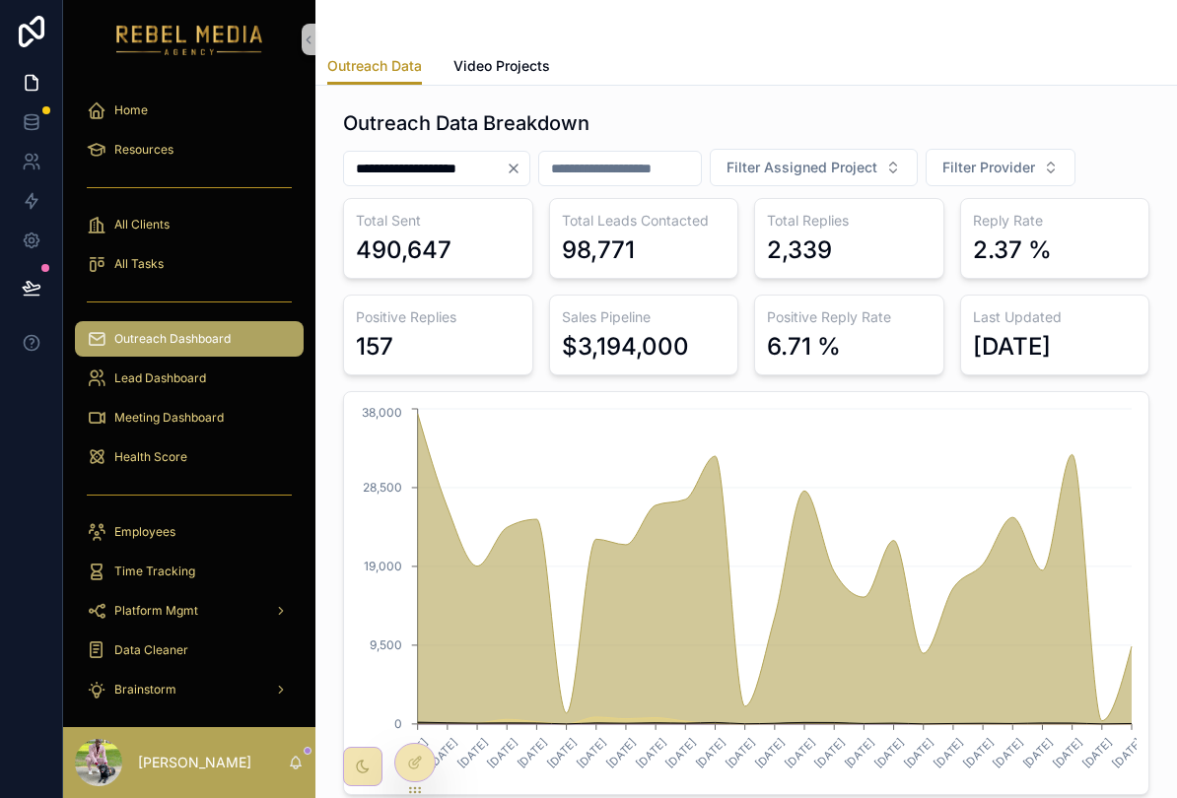
click at [505, 165] on input "**********" at bounding box center [425, 169] width 162 height 28
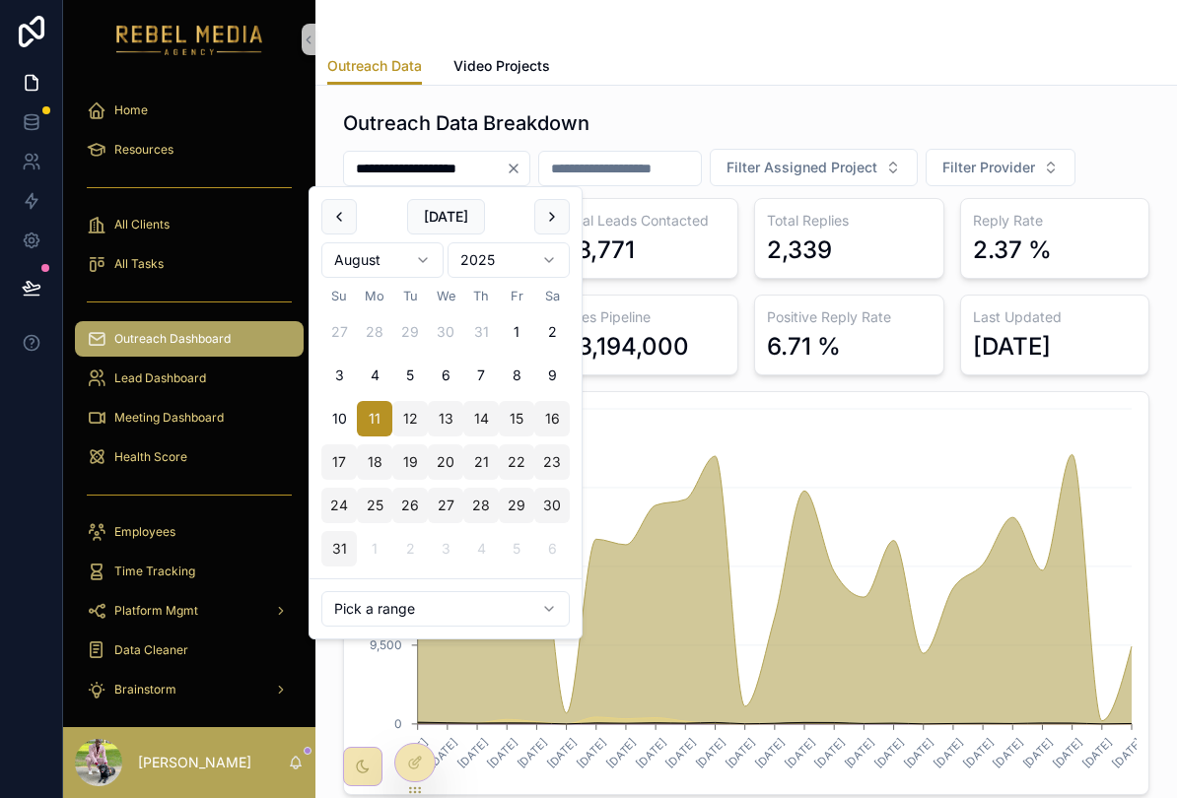
click at [521, 169] on icon "Clear" at bounding box center [513, 169] width 16 height 16
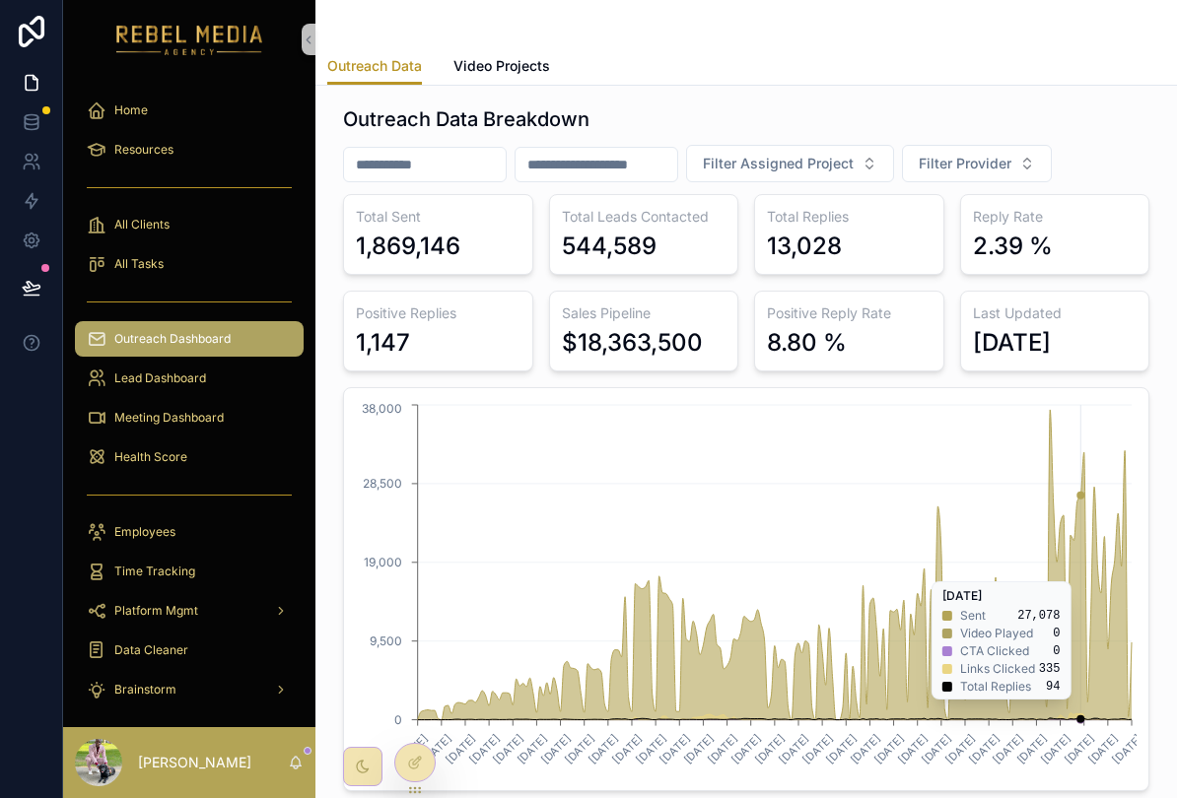
scroll to position [6, 0]
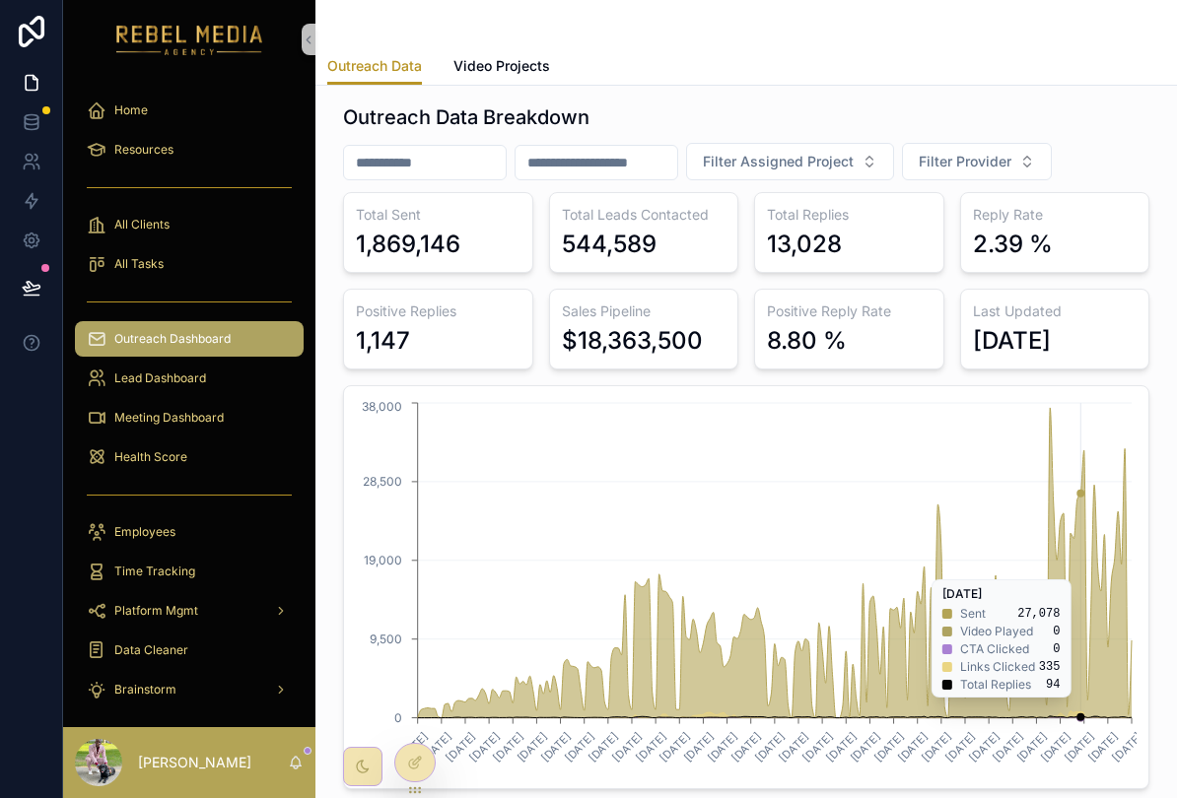
click at [1154, 396] on div "Outreach Data Breakdown Filter Assigned Project Filter Provider Total Sent 1,86…" at bounding box center [746, 495] width 830 height 798
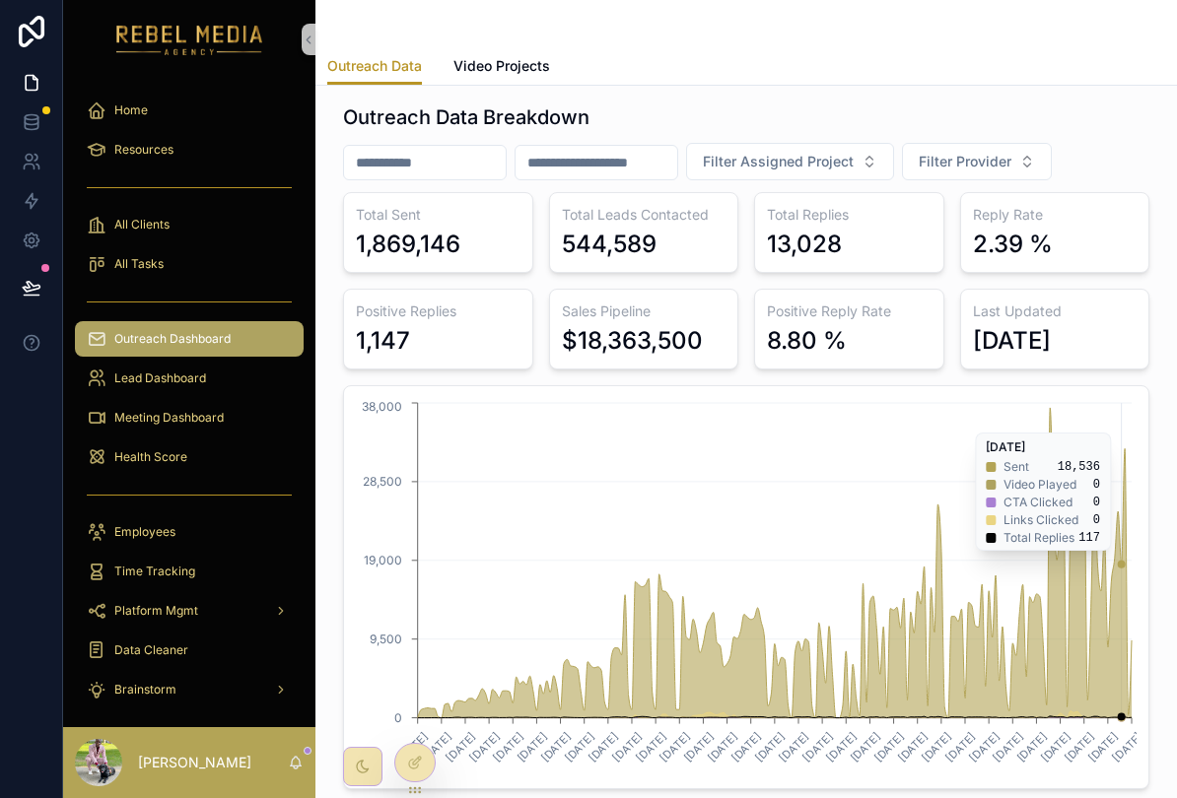
click at [1122, 423] on icon "[DATE] [DATE] [DATE] [DATE] [DATE] [DATE] [DATE] [DATE] [DATE] [DATE] [DATE] [D…" at bounding box center [746, 587] width 780 height 378
click at [1130, 420] on icon "[DATE] [DATE] [DATE] [DATE] [DATE] [DATE] [DATE] [DATE] [DATE] [DATE] [DATE] [D…" at bounding box center [746, 587] width 780 height 378
click at [1123, 430] on icon "[DATE] [DATE] [DATE] [DATE] [DATE] [DATE] [DATE] [DATE] [DATE] [DATE] [DATE] [D…" at bounding box center [746, 587] width 780 height 378
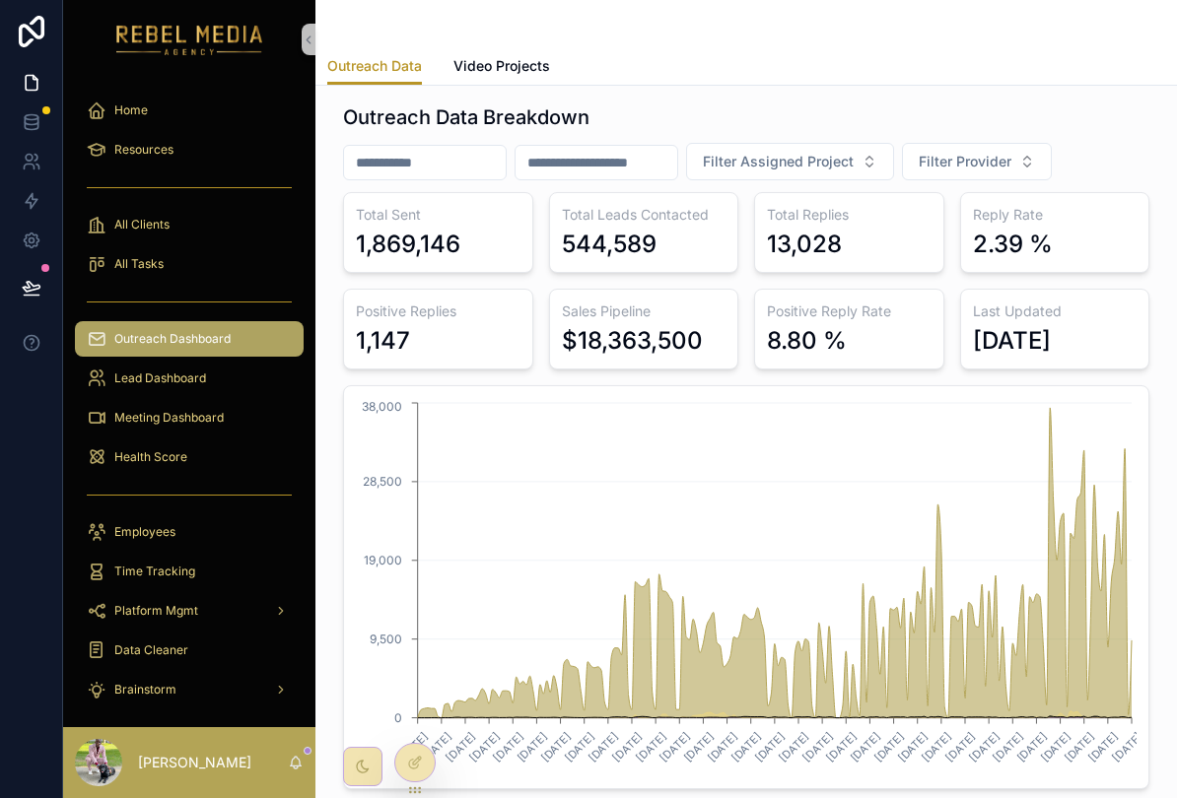
click at [1134, 428] on icon "[DATE] [DATE] [DATE] [DATE] [DATE] [DATE] [DATE] [DATE] [DATE] [DATE] [DATE] [D…" at bounding box center [746, 587] width 780 height 378
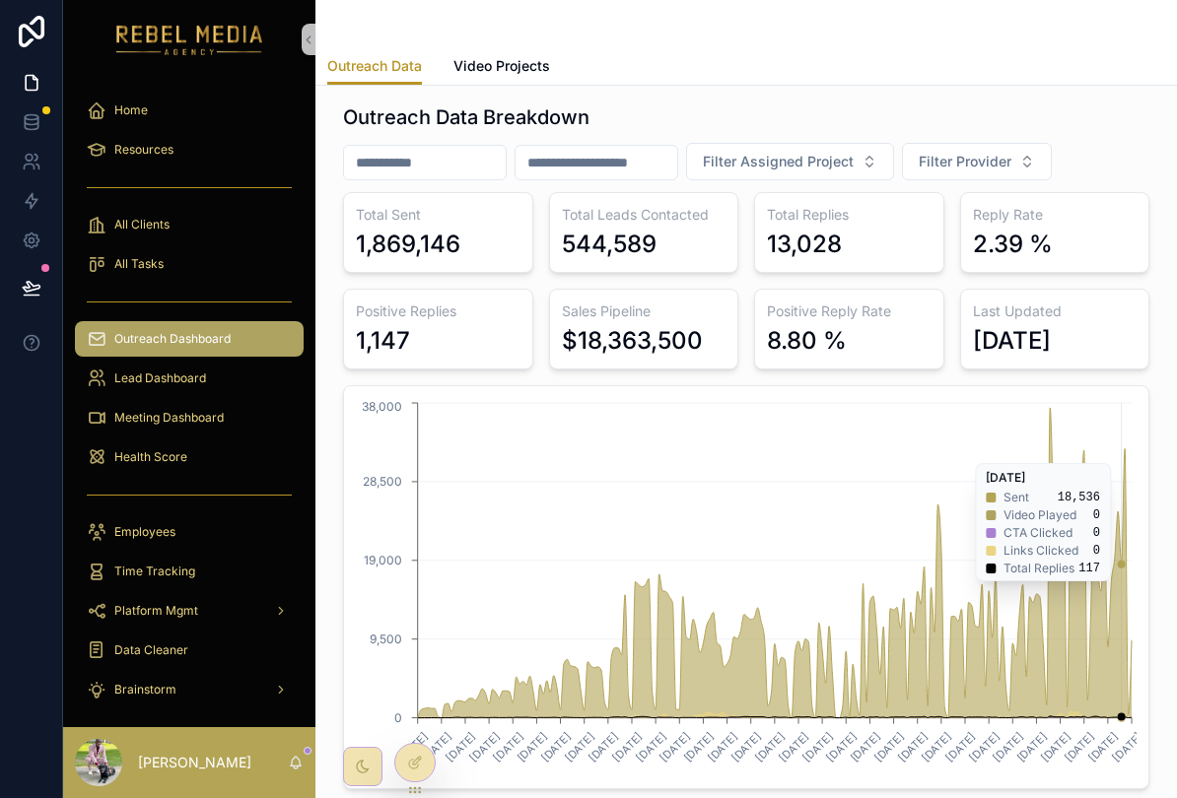
click at [1121, 453] on icon "[DATE] [DATE] [DATE] [DATE] [DATE] [DATE] [DATE] [DATE] [DATE] [DATE] [DATE] [D…" at bounding box center [746, 587] width 780 height 378
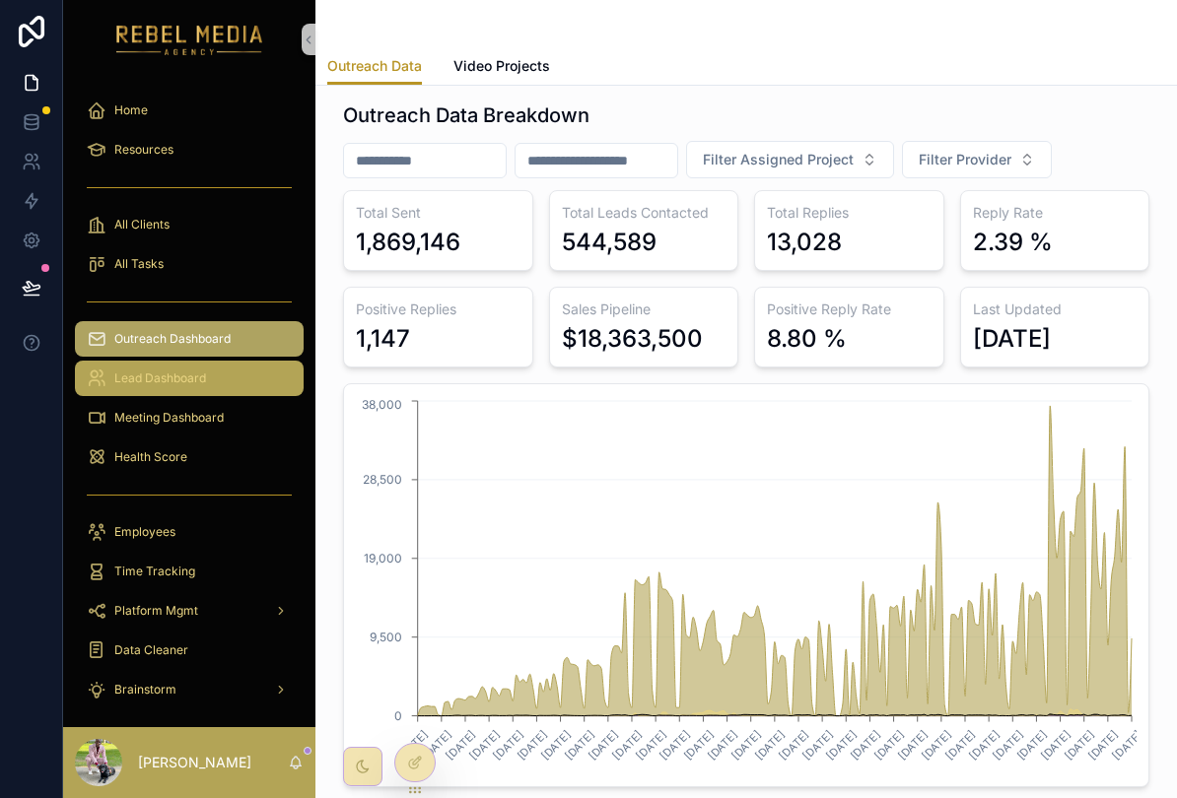
click at [191, 385] on span "Lead Dashboard" at bounding box center [160, 379] width 92 height 16
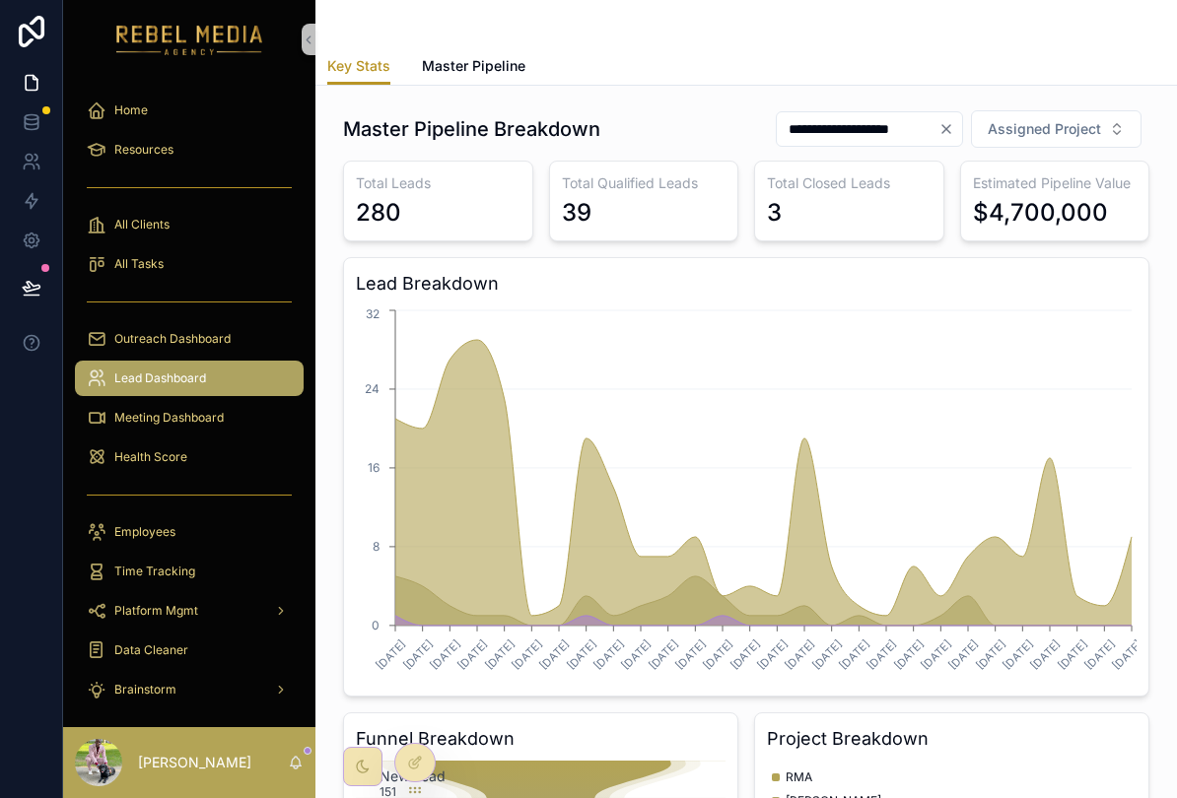
click at [958, 132] on button "Clear" at bounding box center [950, 129] width 24 height 16
